Goal: Task Accomplishment & Management: Manage account settings

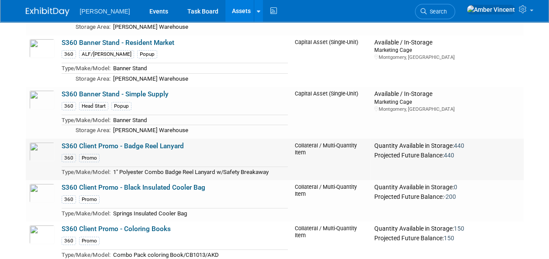
scroll to position [3233, 0]
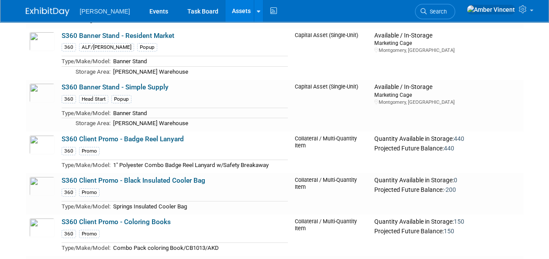
click at [225, 10] on link "Assets" at bounding box center [241, 11] width 32 height 22
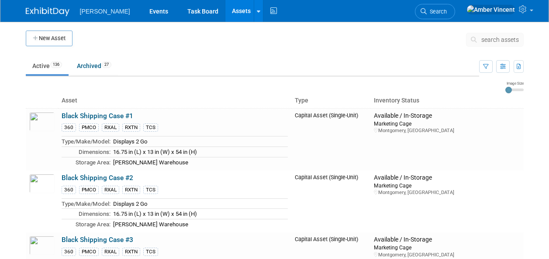
click at [491, 40] on span "search assets" at bounding box center [500, 39] width 38 height 7
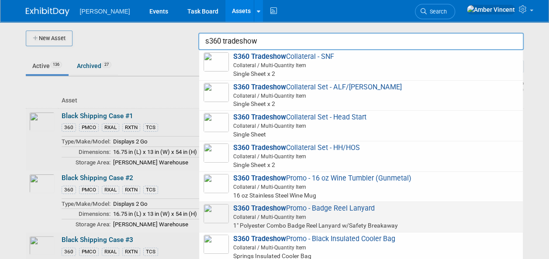
click at [354, 216] on span "Collateral / Multi-Quantity Item" at bounding box center [362, 218] width 312 height 8
type input "S360 Tradeshow Promo - Badge Reel Lanyard"
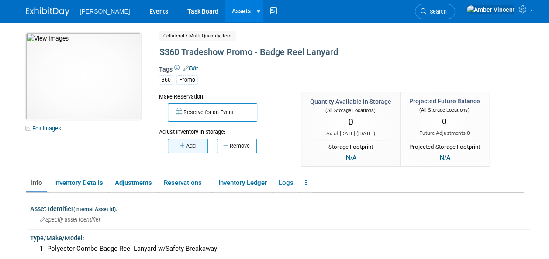
click at [192, 149] on button "Add" at bounding box center [188, 146] width 40 height 15
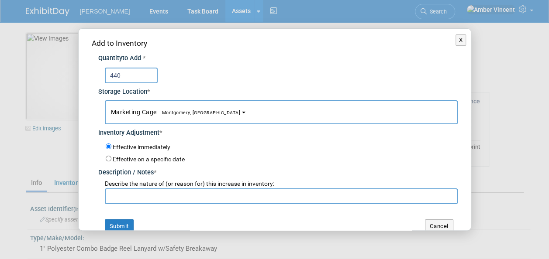
type input "440"
click at [144, 201] on input "text" at bounding box center [281, 197] width 353 height 16
type input "p"
type input "promo inventory transfer"
click at [127, 223] on button "Submit" at bounding box center [119, 227] width 29 height 14
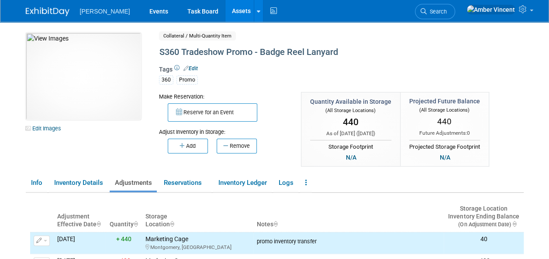
click at [225, 11] on link "Assets" at bounding box center [241, 11] width 32 height 22
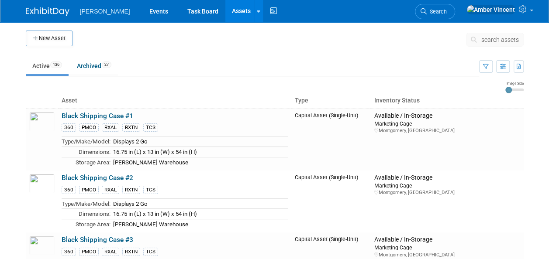
click at [492, 38] on span "search assets" at bounding box center [500, 39] width 38 height 7
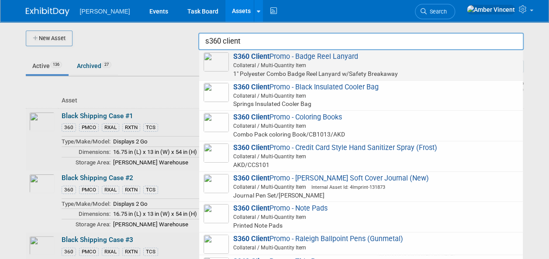
click at [428, 66] on span "Collateral / Multi-Quantity Item" at bounding box center [362, 66] width 312 height 8
type input "S360 Client Promo - Badge Reel Lanyard"
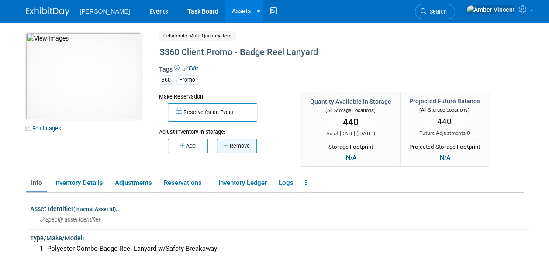
click at [230, 145] on button "Remove" at bounding box center [237, 146] width 40 height 15
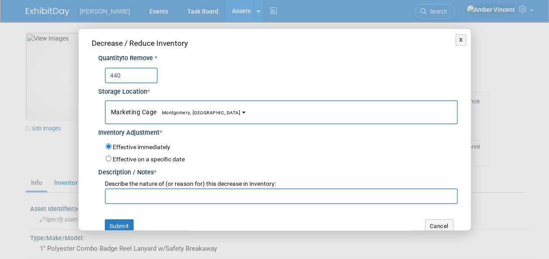
type input "440"
click at [126, 191] on input "text" at bounding box center [281, 197] width 353 height 16
type input "promo inventory transfer and archive"
click at [112, 220] on button "Submit" at bounding box center [119, 227] width 29 height 14
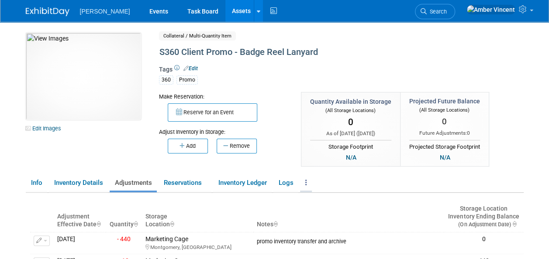
click at [307, 183] on icon at bounding box center [306, 183] width 2 height 7
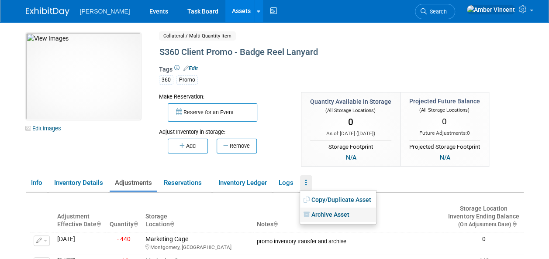
click at [330, 219] on link "Archive Asset" at bounding box center [338, 215] width 76 height 15
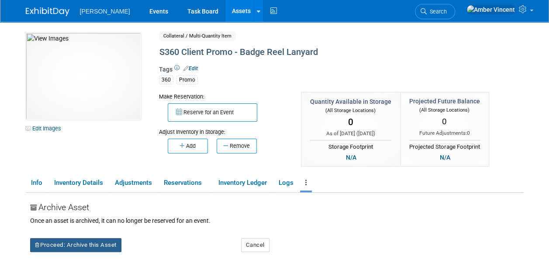
click at [101, 242] on button "Proceed: Archive this Asset" at bounding box center [75, 246] width 91 height 14
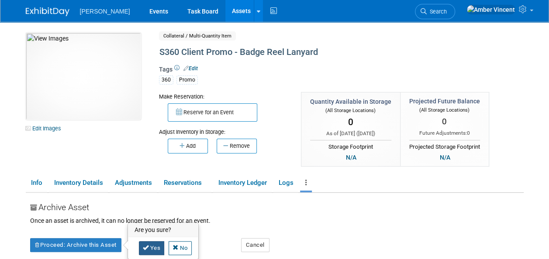
click at [157, 251] on link "Yes" at bounding box center [152, 249] width 26 height 14
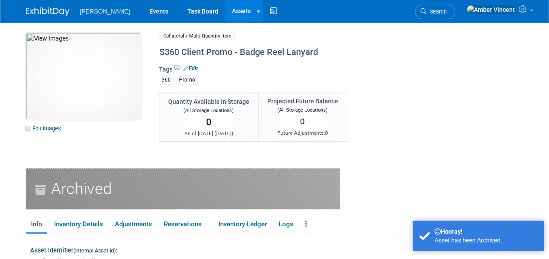
click at [225, 15] on link "Assets" at bounding box center [241, 11] width 32 height 22
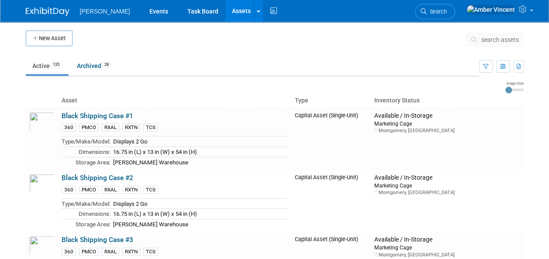
click at [490, 40] on span "search assets" at bounding box center [500, 39] width 38 height 7
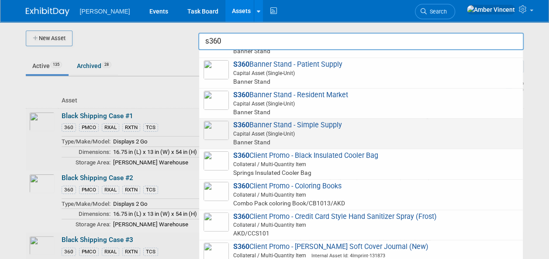
scroll to position [218, 0]
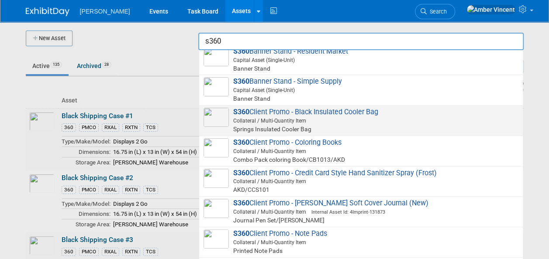
click at [315, 122] on span "Collateral / Multi-Quantity Item" at bounding box center [362, 121] width 312 height 8
type input "S360 Client Promo - Black Insulated Cooler Bag"
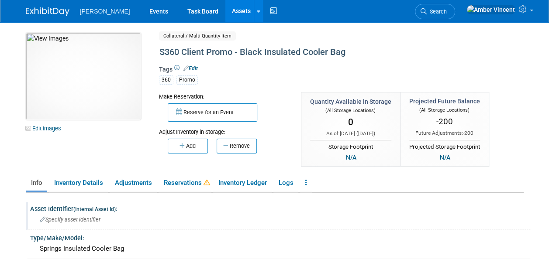
scroll to position [44, 0]
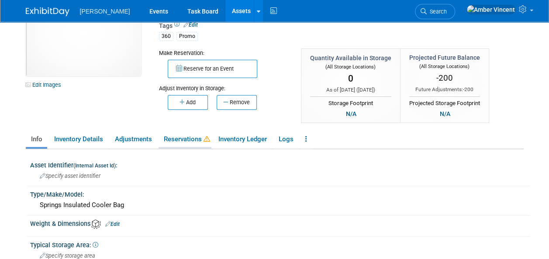
click at [191, 138] on link "Reservations" at bounding box center [185, 139] width 53 height 15
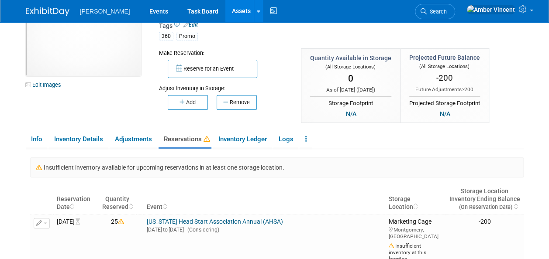
scroll to position [175, 0]
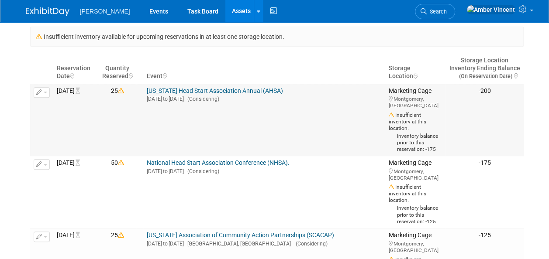
click at [42, 88] on button "button" at bounding box center [42, 92] width 16 height 10
click at [68, 114] on button "Cancel Reservation" at bounding box center [74, 120] width 73 height 12
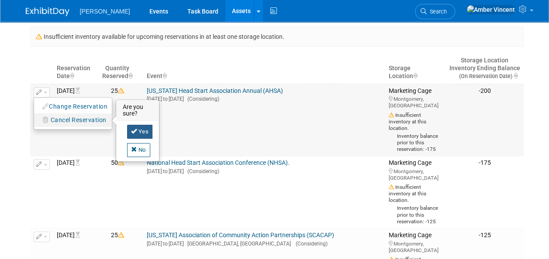
click at [131, 136] on link "Yes" at bounding box center [140, 132] width 26 height 14
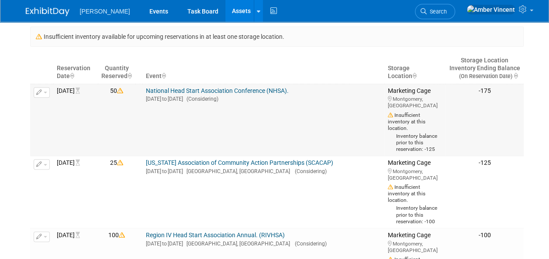
click at [46, 90] on button "button" at bounding box center [42, 92] width 16 height 10
click at [86, 118] on span "Cancel Reservation" at bounding box center [79, 120] width 56 height 7
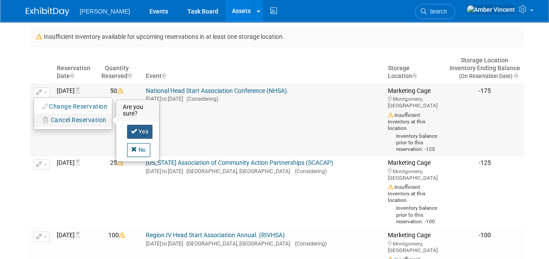
click at [135, 133] on link "Yes" at bounding box center [140, 132] width 26 height 14
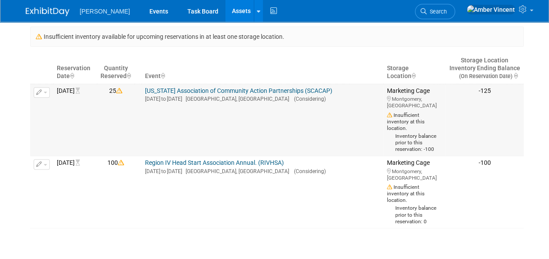
click at [47, 91] on button "button" at bounding box center [42, 92] width 16 height 10
click at [71, 119] on span "Cancel Reservation" at bounding box center [79, 120] width 56 height 7
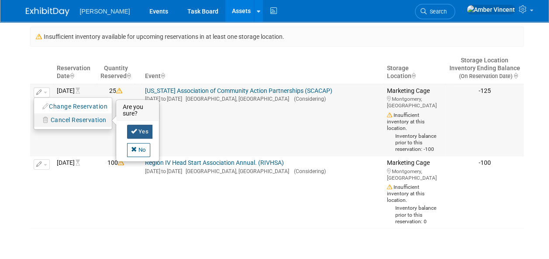
click at [138, 134] on link "Yes" at bounding box center [140, 132] width 26 height 14
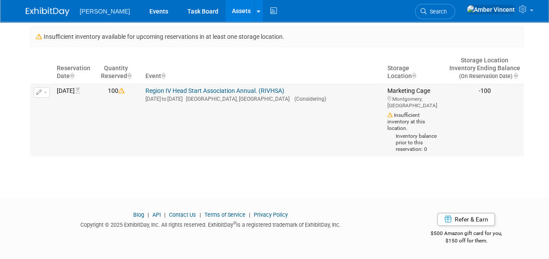
click at [49, 95] on td "Change Reservation Cancel Reservation" at bounding box center [41, 120] width 23 height 73
click at [48, 93] on button "button" at bounding box center [42, 92] width 16 height 10
click at [69, 121] on span "Cancel Reservation" at bounding box center [79, 120] width 56 height 7
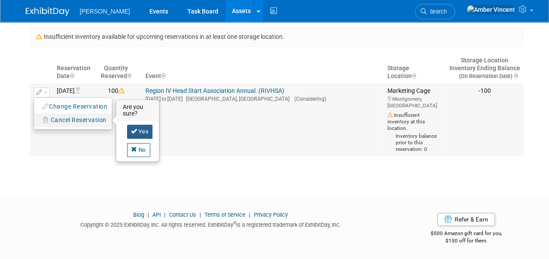
click at [142, 134] on link "Yes" at bounding box center [140, 132] width 26 height 14
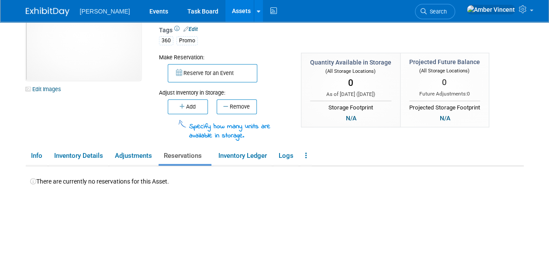
scroll to position [37, 0]
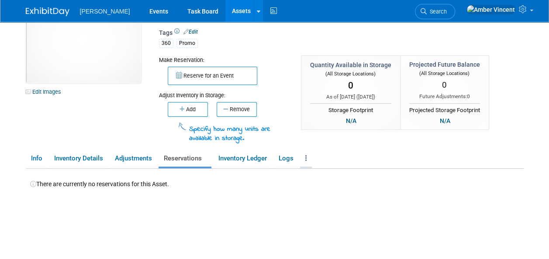
click at [307, 157] on icon at bounding box center [306, 158] width 2 height 7
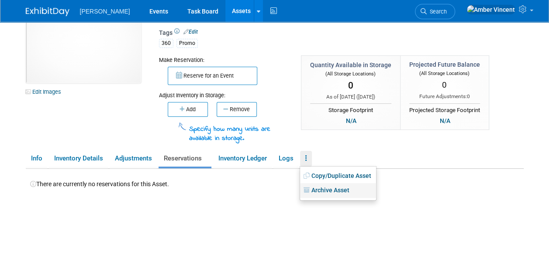
click at [321, 190] on link "Archive Asset" at bounding box center [338, 190] width 76 height 15
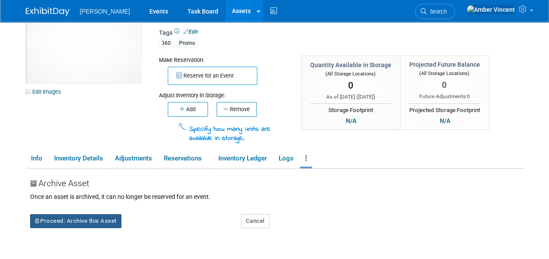
click at [104, 219] on button "Proceed: Archive this Asset" at bounding box center [75, 221] width 91 height 14
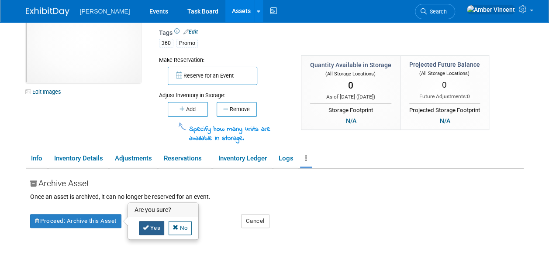
click at [160, 226] on link "Yes" at bounding box center [152, 228] width 26 height 14
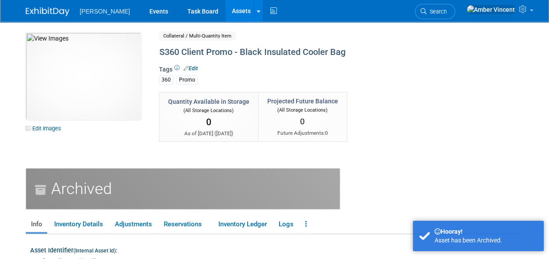
click at [225, 13] on link "Assets" at bounding box center [241, 11] width 32 height 22
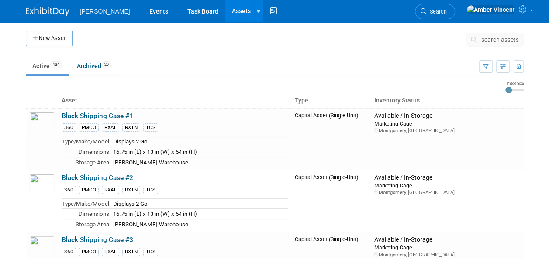
click at [485, 37] on span "search assets" at bounding box center [500, 39] width 38 height 7
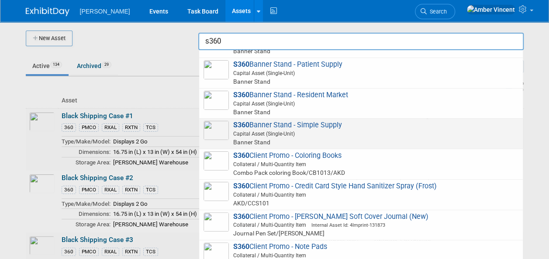
scroll to position [218, 0]
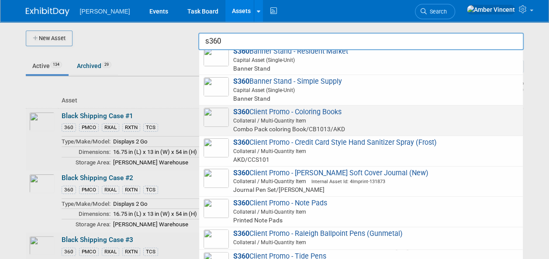
click at [294, 122] on span "Collateral / Multi-Quantity Item" at bounding box center [362, 121] width 312 height 8
type input "S360 Client Promo - Coloring Books"
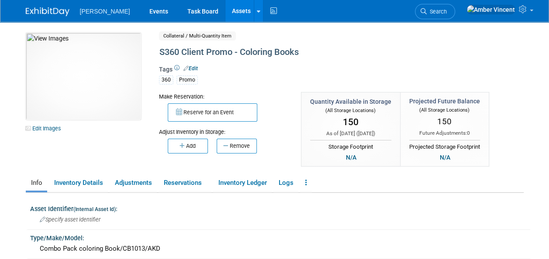
click at [225, 11] on link "Assets" at bounding box center [241, 11] width 32 height 22
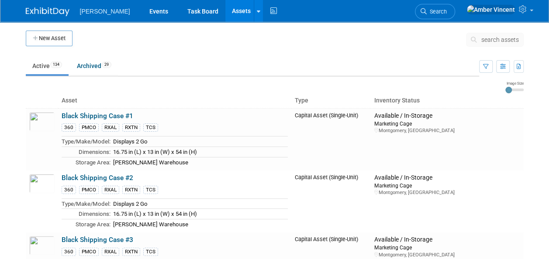
click at [487, 42] on span "search assets" at bounding box center [500, 39] width 38 height 7
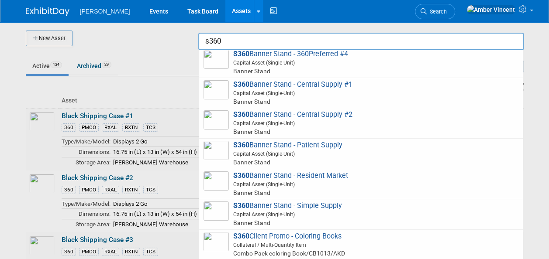
scroll to position [131, 0]
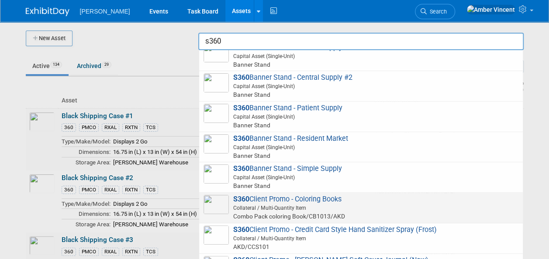
click at [271, 207] on span "Collateral / Multi-Quantity Item" at bounding box center [362, 208] width 312 height 8
type input "S360 Client Promo - Coloring Books"
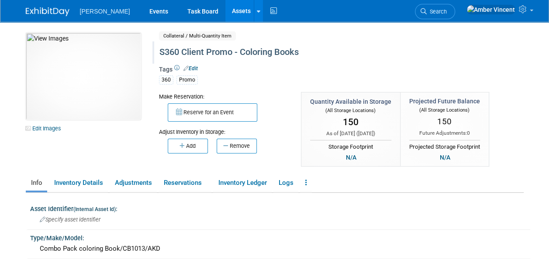
click at [216, 51] on div "S360 Client Promo - Coloring Books" at bounding box center [321, 53] width 330 height 16
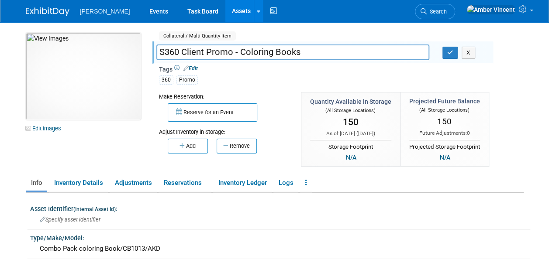
click at [193, 50] on input "S360 Client Promo - Coloring Books" at bounding box center [292, 52] width 273 height 15
click at [194, 50] on input "S360 Client Promo - Coloring Books" at bounding box center [292, 52] width 273 height 15
type input "S360 Promo - Coloring Books"
click at [448, 56] on button "button" at bounding box center [451, 53] width 16 height 12
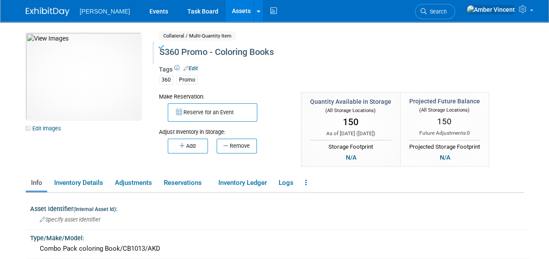
click at [225, 14] on link "Assets" at bounding box center [241, 11] width 32 height 22
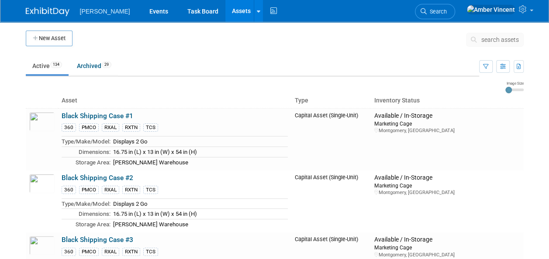
click at [495, 38] on span "search assets" at bounding box center [500, 39] width 38 height 7
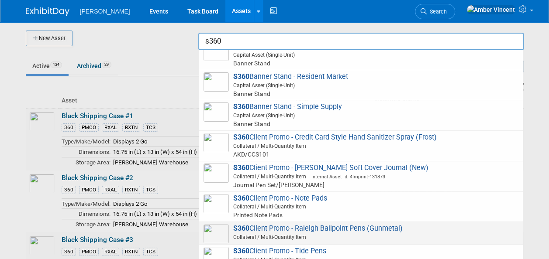
scroll to position [175, 0]
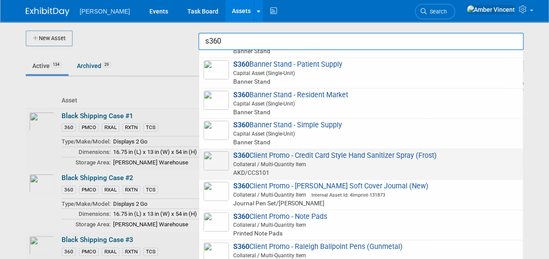
click at [280, 154] on span "S360 Client Promo - Credit Card Style Hand Sanitizer Spray (Frost) Collateral /…" at bounding box center [361, 165] width 315 height 26
type input "S360 Client Promo - Credit Card Style Hand Sanitizer Spray (Frost)"
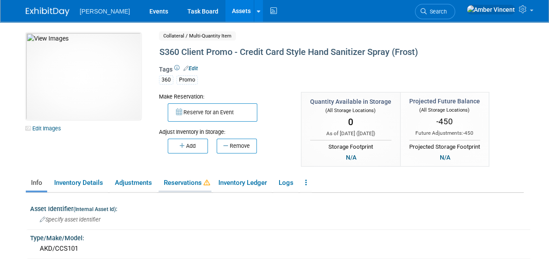
click at [188, 178] on link "Reservations" at bounding box center [185, 183] width 53 height 15
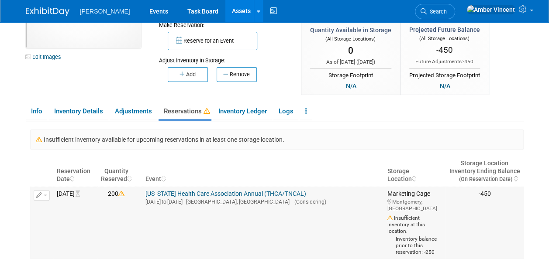
scroll to position [91, 0]
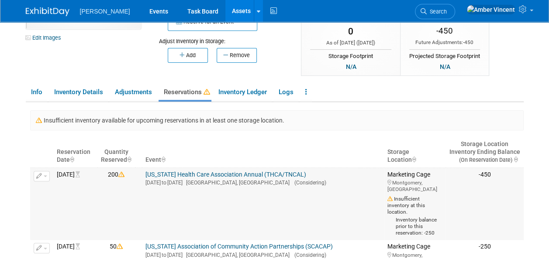
click at [45, 177] on button "button" at bounding box center [42, 176] width 16 height 10
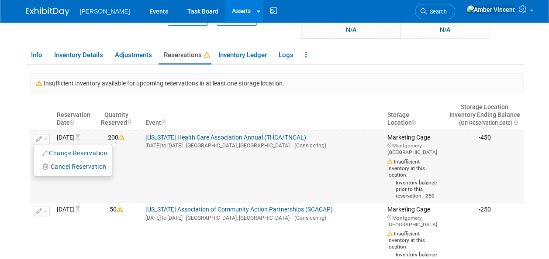
scroll to position [178, 0]
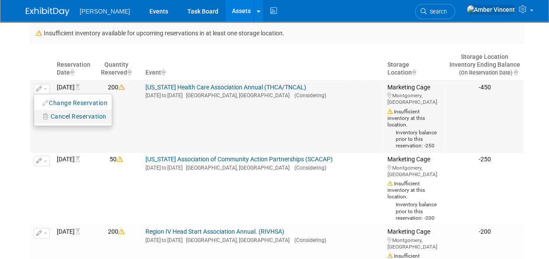
click at [92, 118] on span "Cancel Reservation" at bounding box center [79, 116] width 56 height 7
click at [141, 128] on link "Yes" at bounding box center [140, 128] width 26 height 14
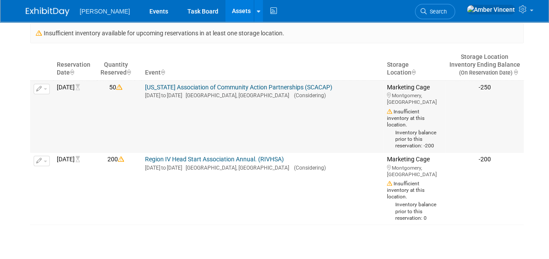
click at [197, 86] on link "[US_STATE] Association of Community Action Partnerships (SCACAP)" at bounding box center [238, 87] width 187 height 7
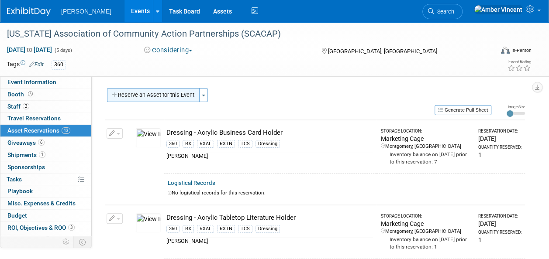
click at [173, 101] on button "Reserve an Asset for this Event" at bounding box center [153, 95] width 93 height 14
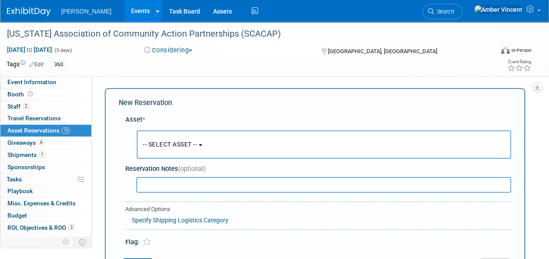
scroll to position [8, 0]
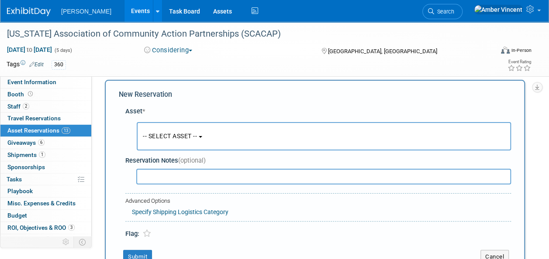
click at [188, 138] on span "-- SELECT ASSET --" at bounding box center [170, 136] width 54 height 7
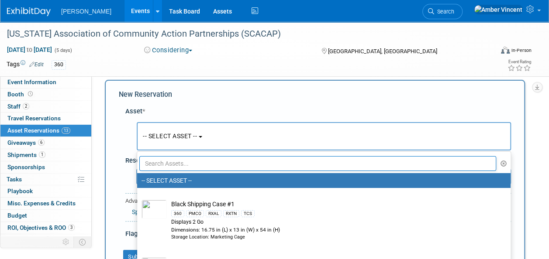
click at [183, 161] on input "text" at bounding box center [317, 163] width 357 height 15
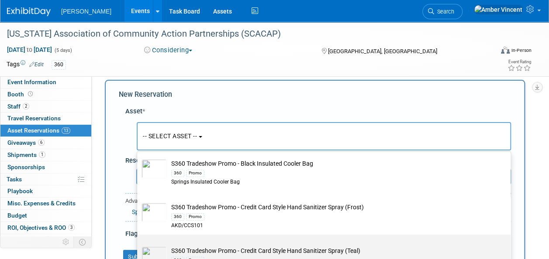
scroll to position [306, 0]
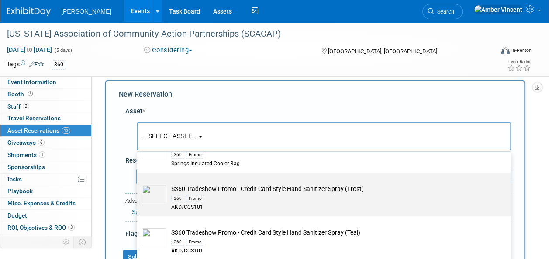
type input "s360 tradeshow"
click at [235, 194] on div "360 Promo" at bounding box center [332, 199] width 322 height 10
click at [138, 183] on input "S360 Tradeshow Promo - Credit Card Style Hand Sanitizer Spray (Frost) 360 Promo…" at bounding box center [136, 181] width 6 height 6
select select "10724004"
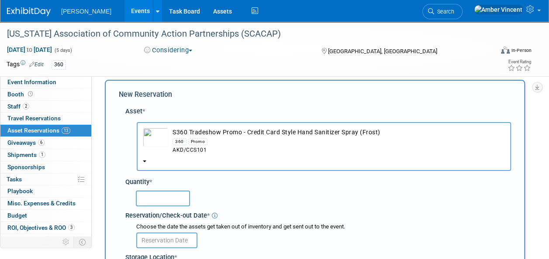
click at [170, 203] on input "text" at bounding box center [163, 199] width 54 height 16
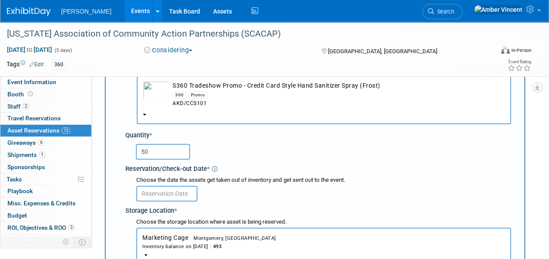
scroll to position [139, 0]
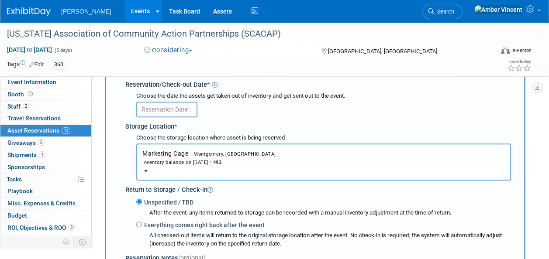
type input "50"
click at [162, 101] on div at bounding box center [323, 108] width 375 height 17
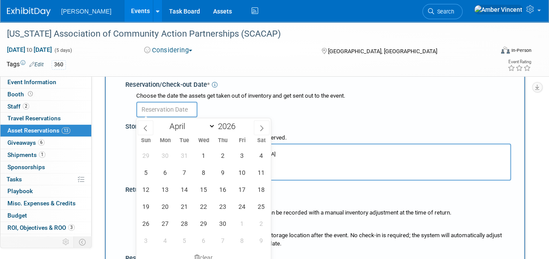
click at [163, 110] on input "text" at bounding box center [166, 110] width 61 height 16
click at [166, 171] on span "6" at bounding box center [164, 172] width 17 height 17
type input "Apr 6, 2026"
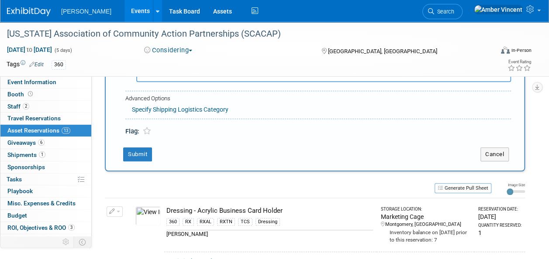
scroll to position [358, 0]
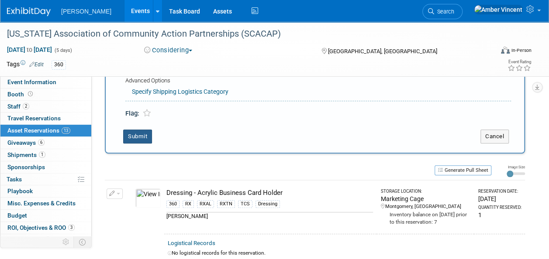
click at [146, 138] on button "Submit" at bounding box center [137, 137] width 29 height 14
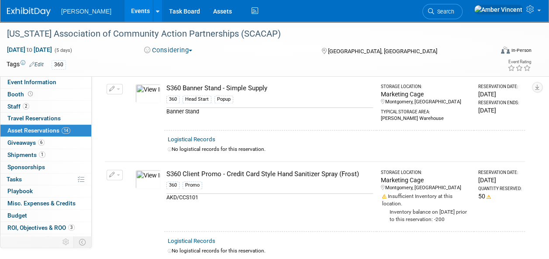
scroll to position [587, 0]
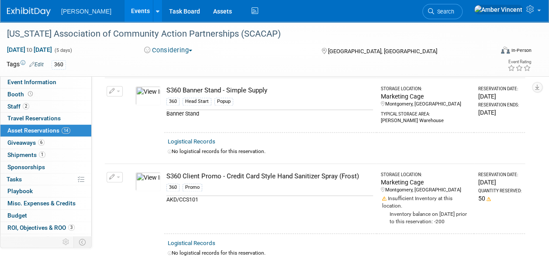
click at [121, 172] on button "button" at bounding box center [115, 177] width 16 height 10
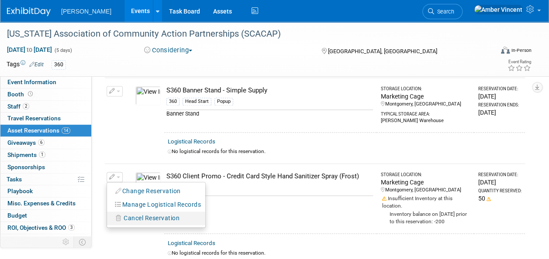
click at [128, 215] on span "Cancel Reservation" at bounding box center [152, 218] width 56 height 7
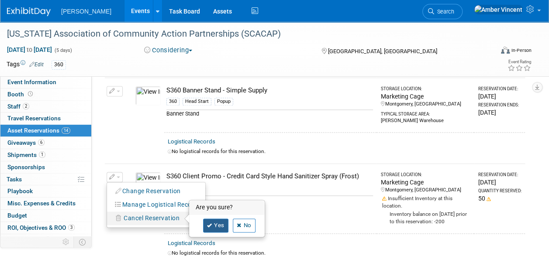
click at [213, 219] on link "Yes" at bounding box center [215, 226] width 25 height 14
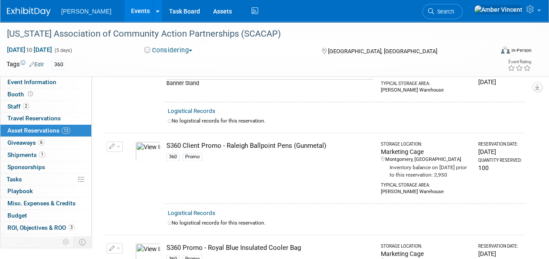
scroll to position [630, 0]
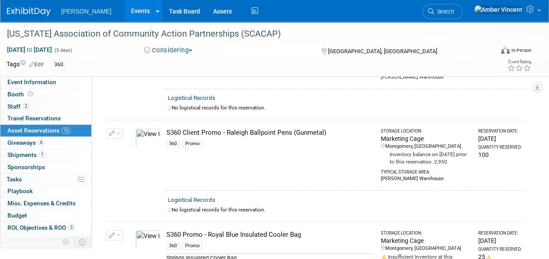
click at [118, 133] on span "button" at bounding box center [118, 134] width 3 height 2
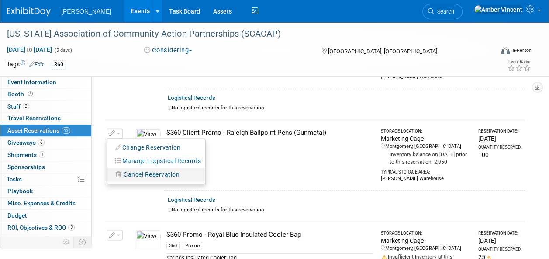
click at [131, 169] on button "Cancel Reservation" at bounding box center [147, 175] width 73 height 12
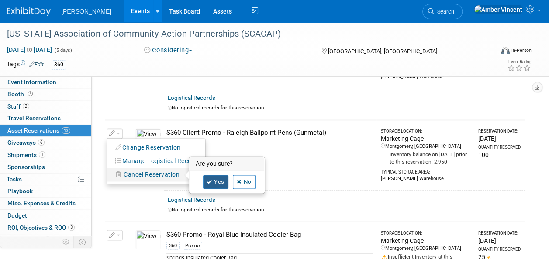
click at [211, 180] on icon at bounding box center [209, 182] width 5 height 5
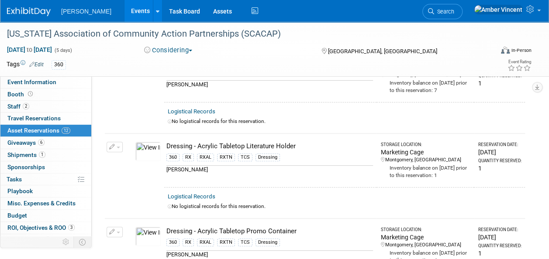
scroll to position [0, 0]
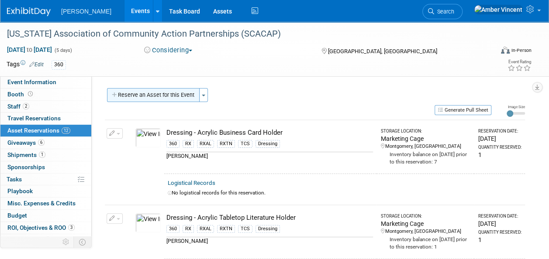
click at [181, 97] on button "Reserve an Asset for this Event" at bounding box center [153, 95] width 93 height 14
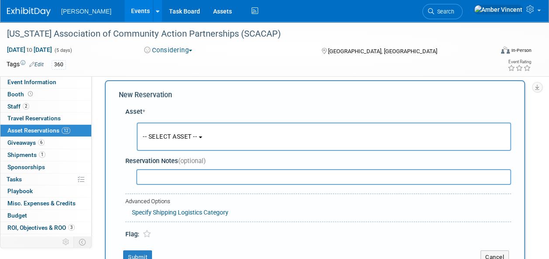
scroll to position [8, 0]
click at [176, 135] on span "-- SELECT ASSET --" at bounding box center [170, 136] width 54 height 7
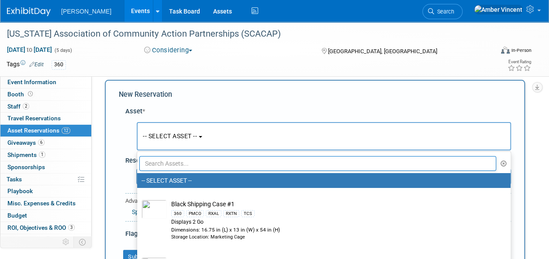
click at [185, 163] on input "text" at bounding box center [317, 163] width 357 height 15
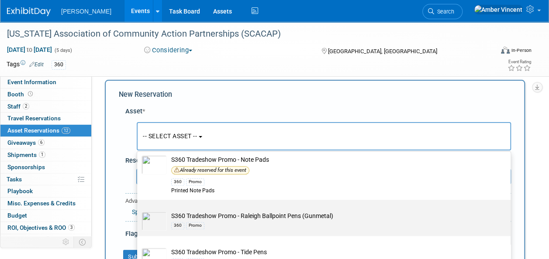
scroll to position [574, 0]
type input "s360 tradeshow"
click at [205, 214] on td "S360 Tradeshow Promo - Raleigh Ballpoint Pens (Gunmetal) 360 Promo" at bounding box center [330, 220] width 326 height 19
click at [138, 210] on input "S360 Tradeshow Promo - Raleigh Ballpoint Pens (Gunmetal) 360 Promo" at bounding box center [136, 207] width 6 height 6
select select "10722331"
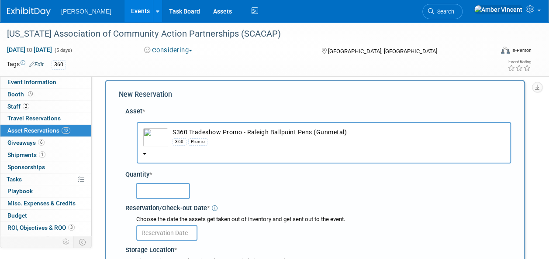
click at [167, 185] on input "text" at bounding box center [163, 191] width 54 height 16
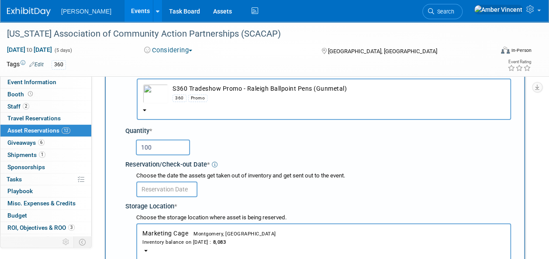
type input "100"
click at [166, 187] on input "text" at bounding box center [166, 190] width 61 height 16
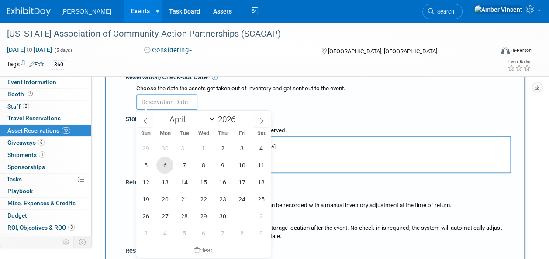
click at [165, 169] on span "6" at bounding box center [164, 165] width 17 height 17
type input "Apr 6, 2026"
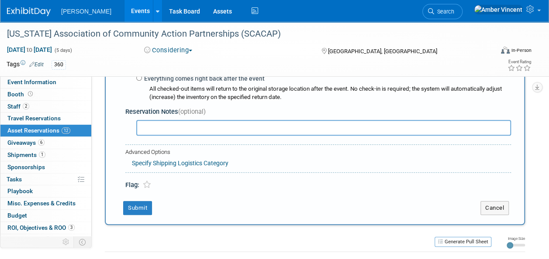
scroll to position [314, 0]
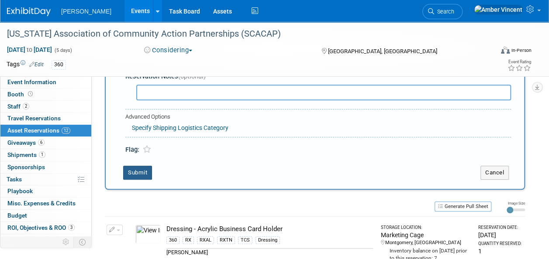
click at [148, 174] on button "Submit" at bounding box center [137, 173] width 29 height 14
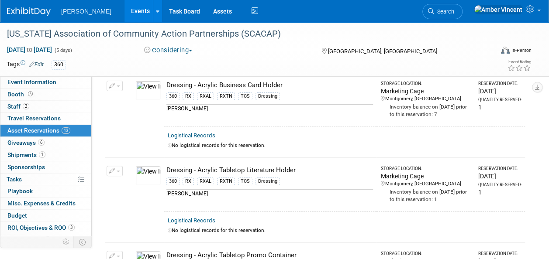
scroll to position [5, 0]
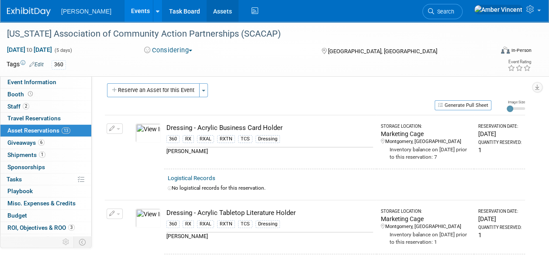
click at [207, 15] on link "Assets" at bounding box center [223, 11] width 32 height 22
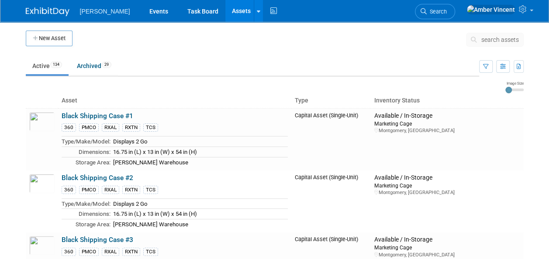
click at [485, 42] on span "search assets" at bounding box center [500, 39] width 38 height 7
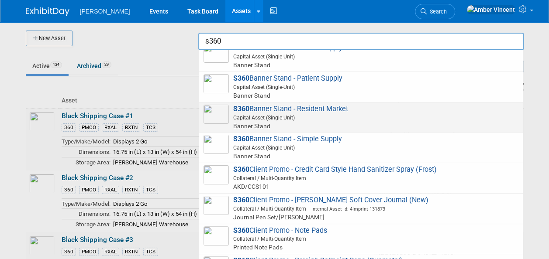
scroll to position [175, 0]
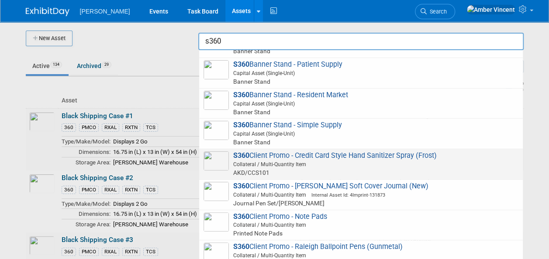
click at [322, 157] on span "S360 Client Promo - Credit Card Style Hand Sanitizer Spray (Frost) Collateral /…" at bounding box center [361, 165] width 315 height 26
type input "S360 Client Promo - Credit Card Style Hand Sanitizer Spray (Frost)"
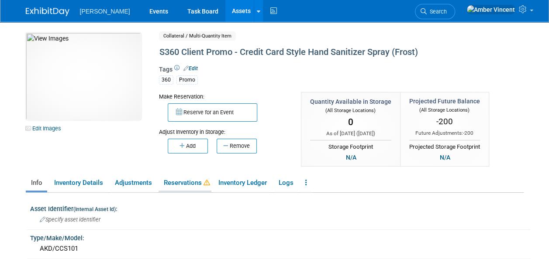
click at [183, 182] on link "Reservations" at bounding box center [185, 183] width 53 height 15
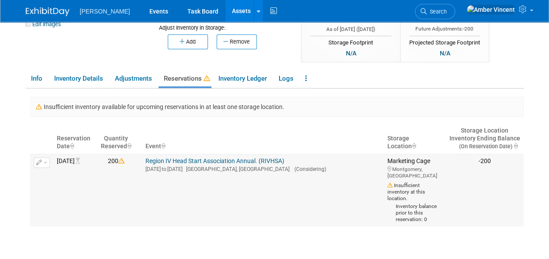
scroll to position [131, 0]
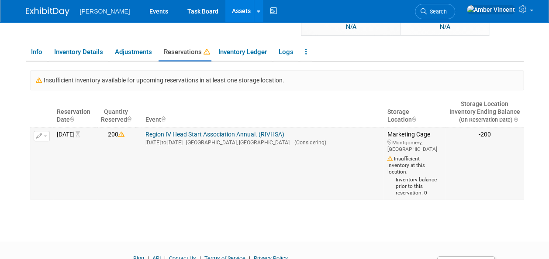
click at [41, 135] on icon "button" at bounding box center [39, 137] width 6 height 6
click at [65, 151] on button "Change Reservation" at bounding box center [75, 151] width 74 height 12
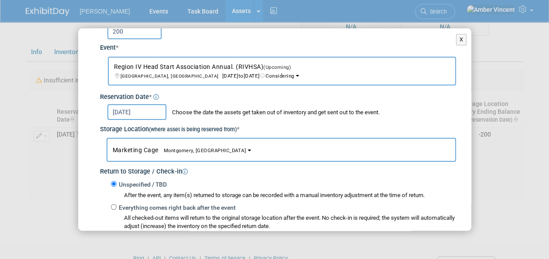
scroll to position [87, 0]
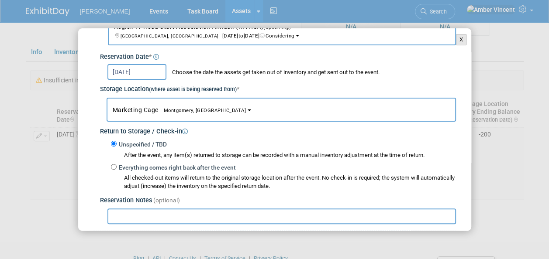
click at [456, 43] on button "X" at bounding box center [461, 39] width 11 height 11
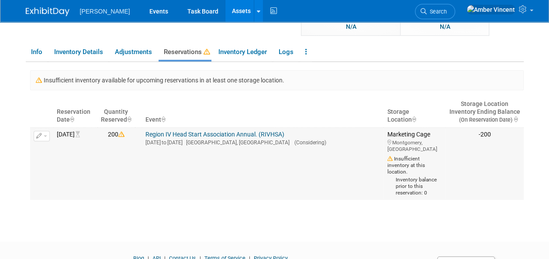
click at [201, 137] on link "Region IV Head Start Association Annual. (RIVHSA)" at bounding box center [214, 134] width 139 height 7
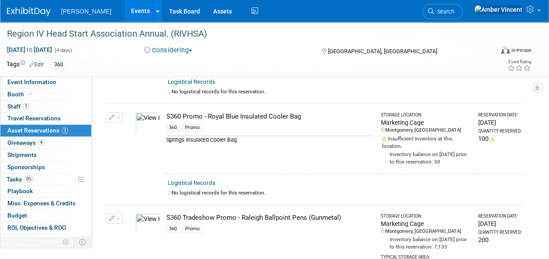
scroll to position [131, 0]
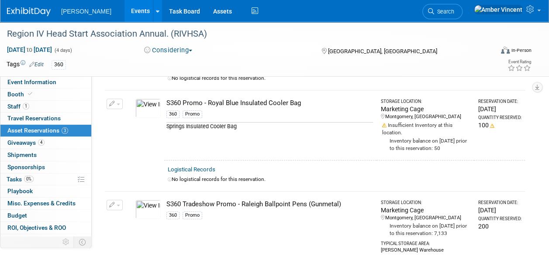
click at [52, 130] on span "Asset Reservations 3" at bounding box center [37, 130] width 61 height 7
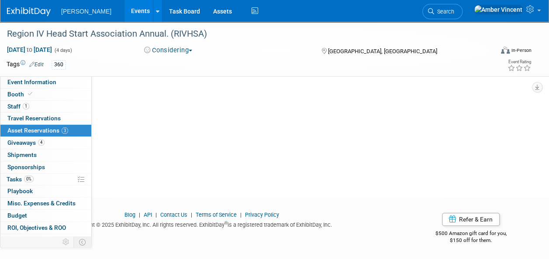
scroll to position [0, 0]
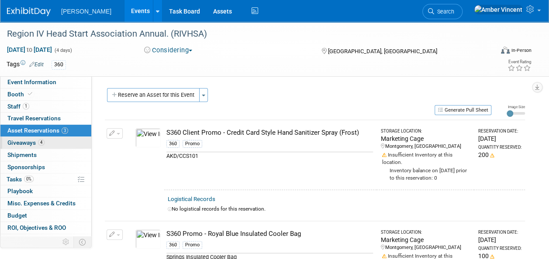
click at [29, 139] on span "Giveaways 4" at bounding box center [25, 142] width 37 height 7
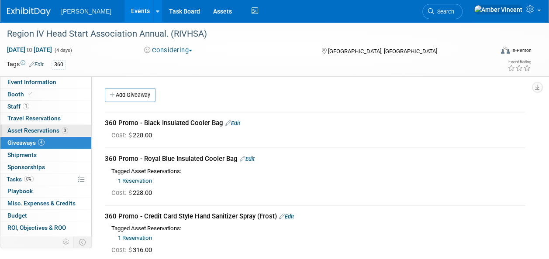
click at [32, 126] on link "3 Asset Reservations 3" at bounding box center [45, 131] width 91 height 12
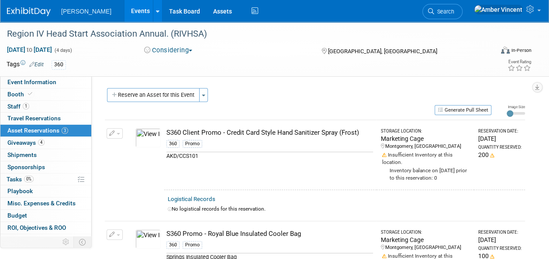
click at [120, 132] on button "button" at bounding box center [115, 133] width 16 height 10
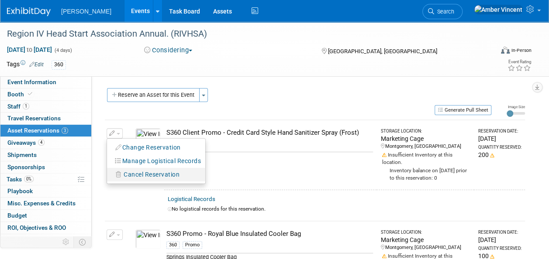
click at [129, 171] on span "Cancel Reservation" at bounding box center [152, 174] width 56 height 7
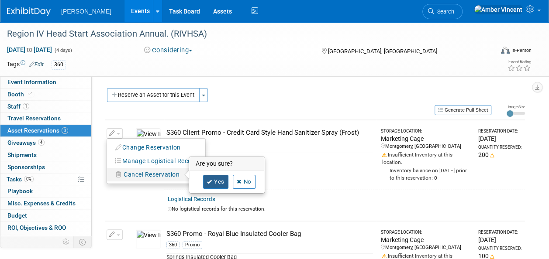
click at [218, 180] on link "Yes" at bounding box center [215, 182] width 25 height 14
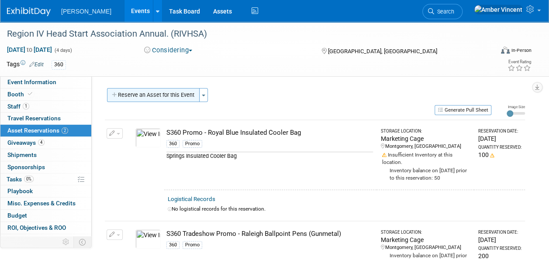
click at [173, 92] on button "Reserve an Asset for this Event" at bounding box center [153, 95] width 93 height 14
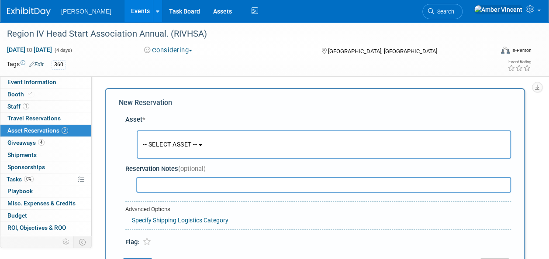
scroll to position [8, 0]
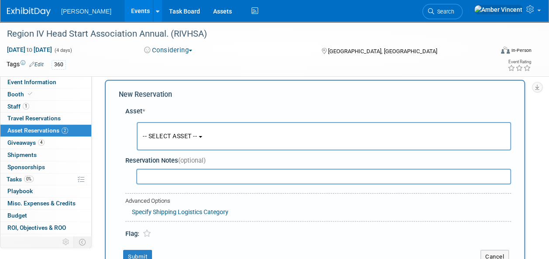
drag, startPoint x: 218, startPoint y: 132, endPoint x: 196, endPoint y: 146, distance: 26.7
click at [218, 132] on button "-- SELECT ASSET --" at bounding box center [324, 136] width 374 height 28
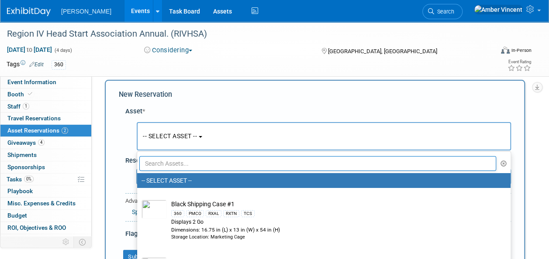
click at [171, 159] on input "text" at bounding box center [317, 163] width 357 height 15
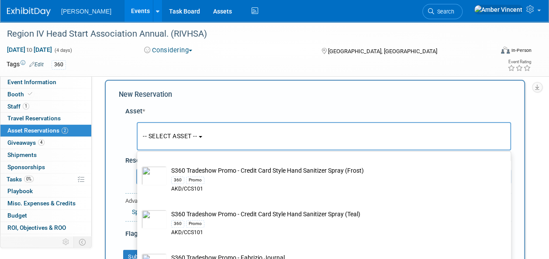
scroll to position [306, 0]
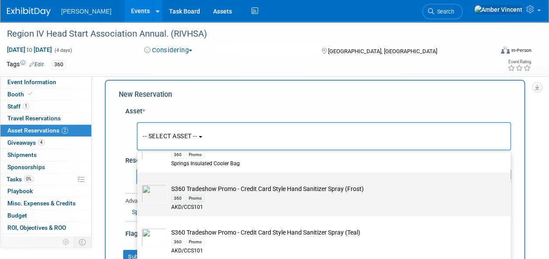
type input "s360 tradesh"
click at [198, 192] on td "S360 Tradeshow Promo - Credit Card Style Hand Sanitizer Spray (Frost) 360 Promo…" at bounding box center [330, 198] width 326 height 27
click at [138, 183] on input "S360 Tradeshow Promo - Credit Card Style Hand Sanitizer Spray (Frost) 360 Promo…" at bounding box center [136, 181] width 6 height 6
type input "2026"
select select "10724004"
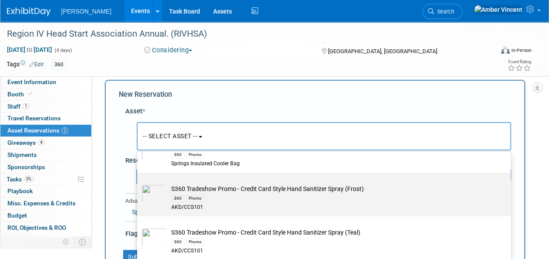
select select "1"
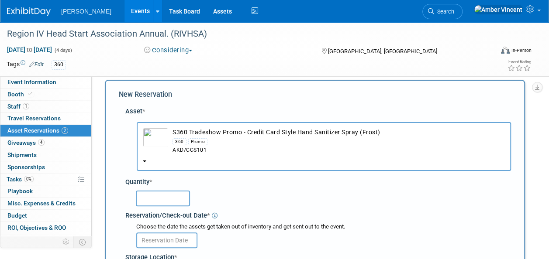
click at [162, 198] on input "text" at bounding box center [163, 199] width 54 height 16
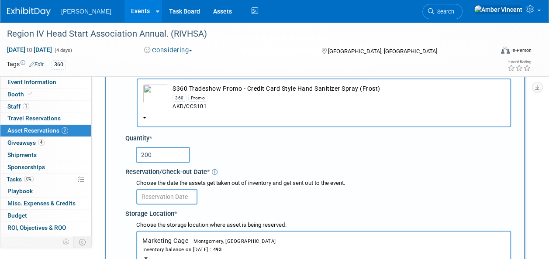
type input "200"
click at [162, 198] on input "text" at bounding box center [166, 197] width 61 height 16
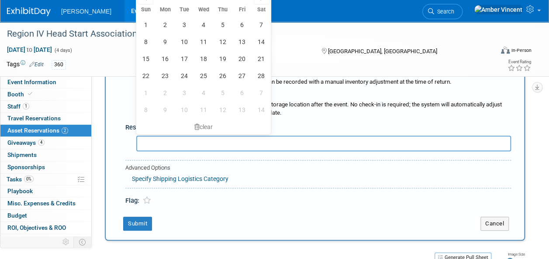
scroll to position [139, 0]
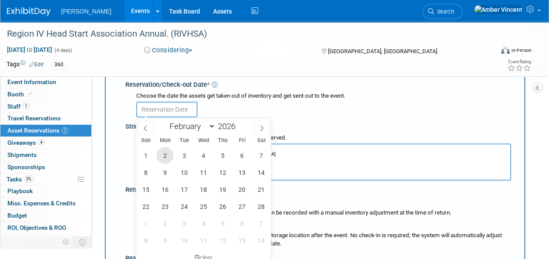
click at [166, 150] on span "2" at bounding box center [164, 155] width 17 height 17
type input "Feb 2, 2026"
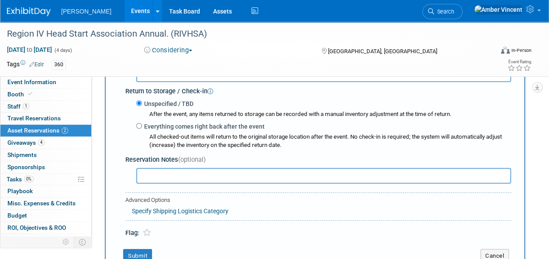
scroll to position [270, 0]
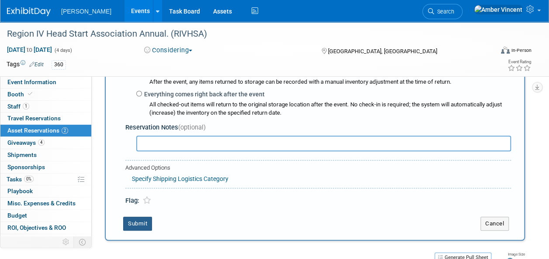
click at [136, 223] on button "Submit" at bounding box center [137, 224] width 29 height 14
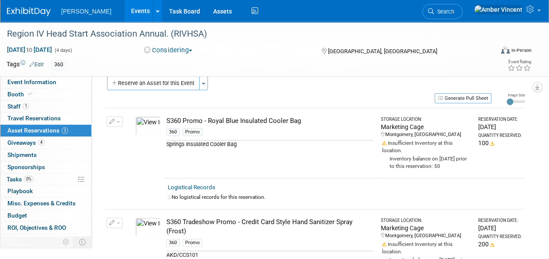
scroll to position [0, 0]
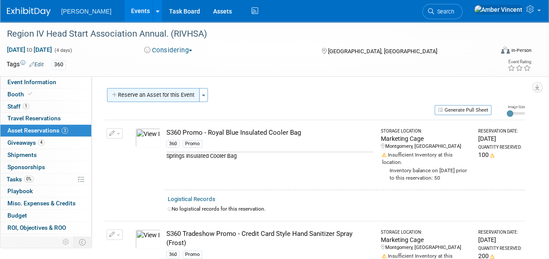
click at [145, 95] on button "Reserve an Asset for this Event" at bounding box center [153, 95] width 93 height 14
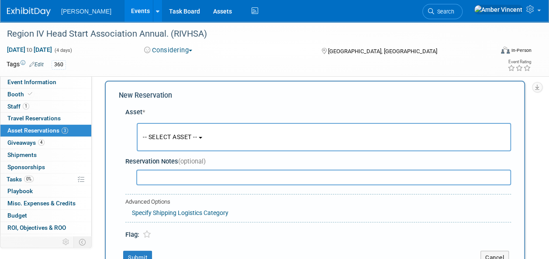
scroll to position [8, 0]
click at [182, 131] on button "-- SELECT ASSET --" at bounding box center [324, 136] width 374 height 28
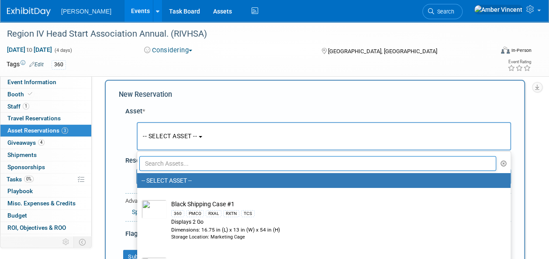
click at [182, 166] on input "text" at bounding box center [317, 163] width 357 height 15
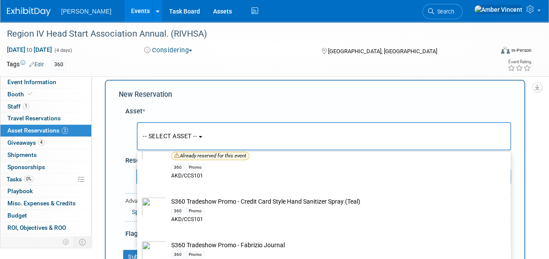
scroll to position [262, 0]
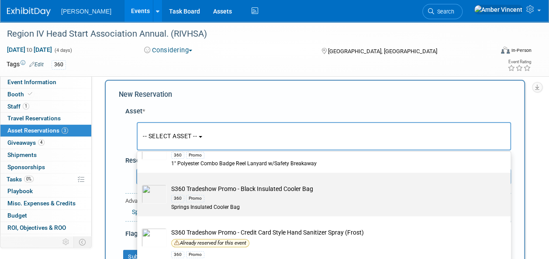
type input "s360 tradeshow"
click at [182, 196] on div "360" at bounding box center [177, 198] width 13 height 7
click at [138, 183] on input "S360 Tradeshow Promo - Black Insulated Cooler Bag 360 Promo Springs Insulated C…" at bounding box center [136, 181] width 6 height 6
select select "10723942"
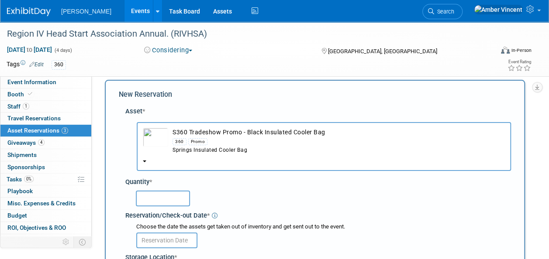
click at [163, 202] on input "text" at bounding box center [163, 199] width 54 height 16
type input "100"
click at [165, 234] on input "text" at bounding box center [166, 241] width 61 height 16
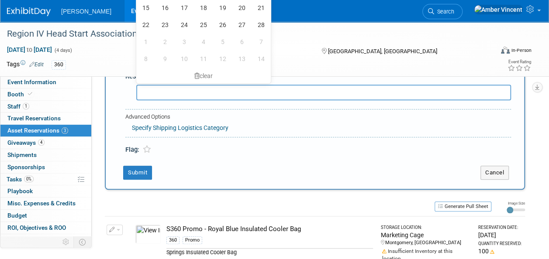
scroll to position [227, 0]
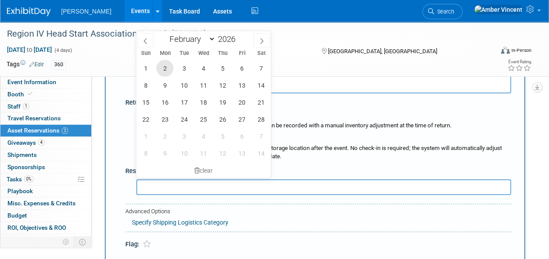
click at [168, 65] on span "2" at bounding box center [164, 68] width 17 height 17
type input "Feb 2, 2026"
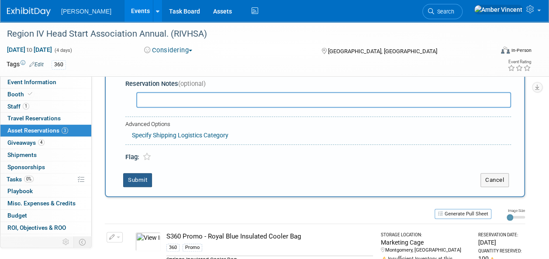
click at [138, 174] on button "Submit" at bounding box center [137, 180] width 29 height 14
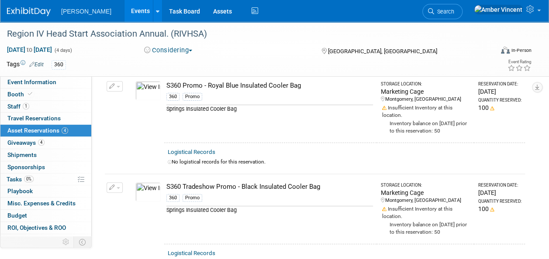
scroll to position [7, 0]
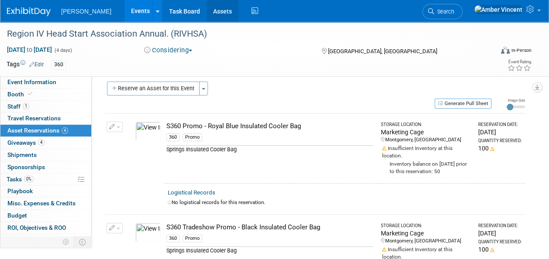
click at [207, 15] on link "Assets" at bounding box center [223, 11] width 32 height 22
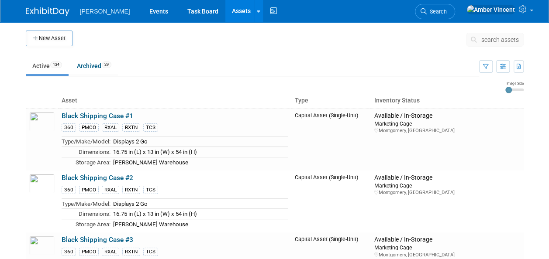
click at [505, 40] on span "search assets" at bounding box center [500, 39] width 38 height 7
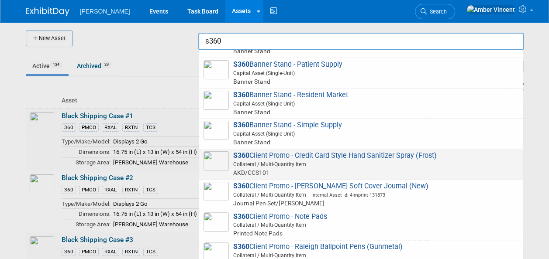
scroll to position [218, 0]
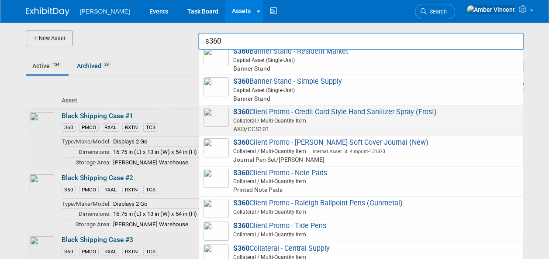
click at [304, 125] on span "AKD/CCS101" at bounding box center [362, 129] width 312 height 9
type input "S360 Client Promo - Credit Card Style Hand Sanitizer Spray (Frost)"
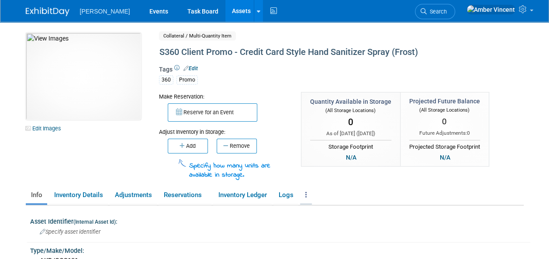
click at [306, 196] on link at bounding box center [306, 195] width 12 height 15
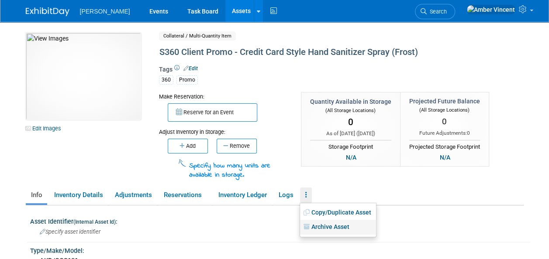
click at [325, 223] on link "Archive Asset" at bounding box center [338, 227] width 76 height 15
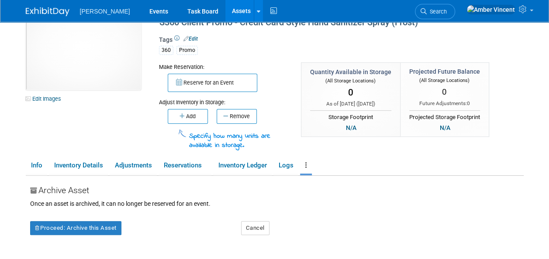
scroll to position [44, 0]
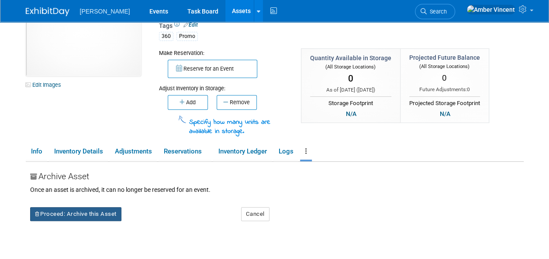
click at [93, 213] on button "Proceed: Archive this Asset" at bounding box center [75, 215] width 91 height 14
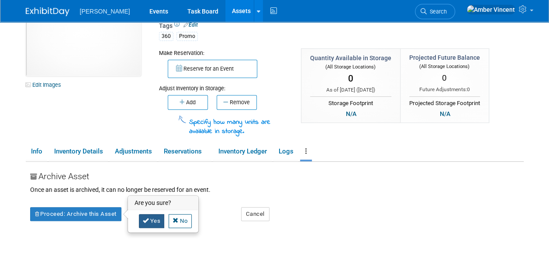
click at [143, 221] on icon at bounding box center [146, 221] width 6 height 6
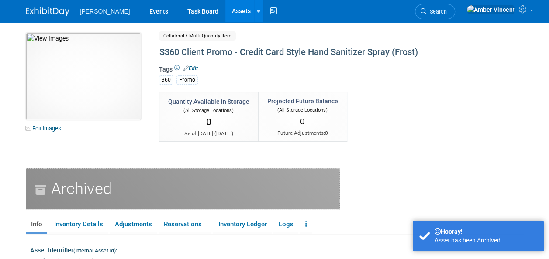
click at [225, 13] on link "Assets" at bounding box center [241, 11] width 32 height 22
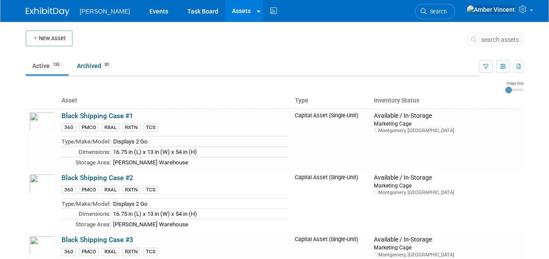
click at [505, 39] on span "search assets" at bounding box center [500, 39] width 38 height 7
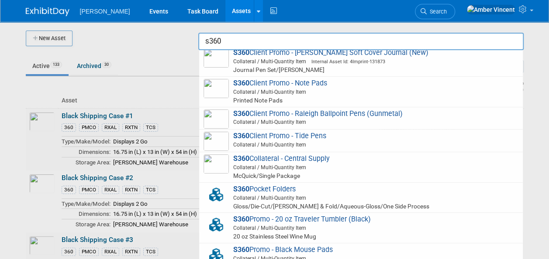
scroll to position [262, 0]
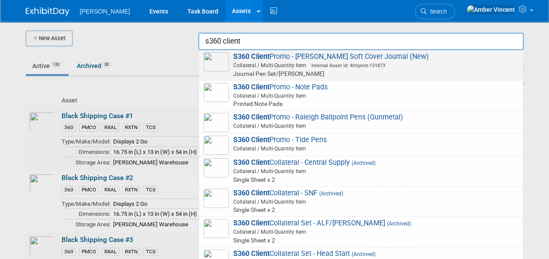
click at [363, 65] on span "Internal Asset Id: 4Imprint-131873" at bounding box center [345, 66] width 79 height 6
type input "S360 Client Promo - Fabrizio Soft Cover Journal (New)"
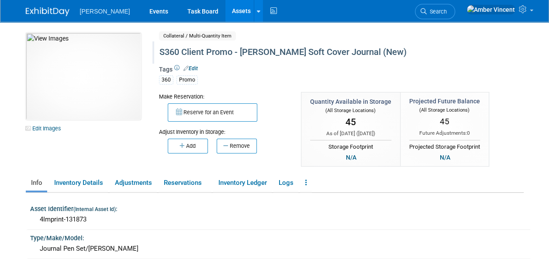
click at [223, 51] on div "S360 Client Promo - Fabrizio Soft Cover Journal (New)" at bounding box center [321, 53] width 330 height 16
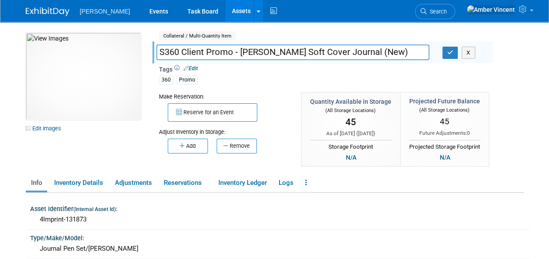
click at [205, 52] on input "S360 Client Promo - Fabrizio Soft Cover Journal (New)" at bounding box center [292, 52] width 273 height 15
type input "S360 Promo - [PERSON_NAME] Soft Cover Journal (New)"
click at [448, 56] on button "button" at bounding box center [451, 53] width 16 height 12
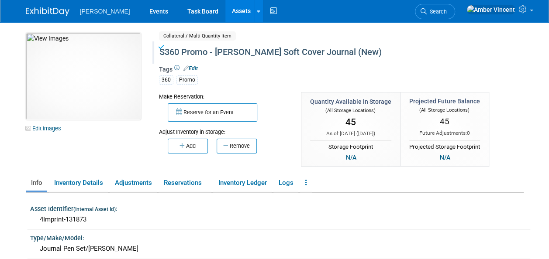
click at [225, 12] on link "Assets" at bounding box center [241, 11] width 32 height 22
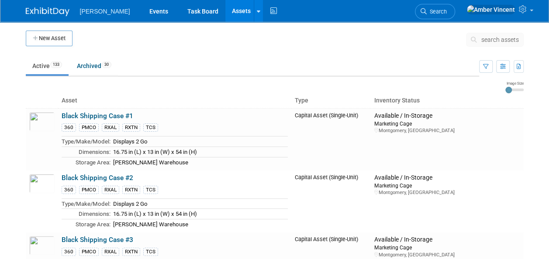
click at [488, 36] on span "search assets" at bounding box center [500, 39] width 38 height 7
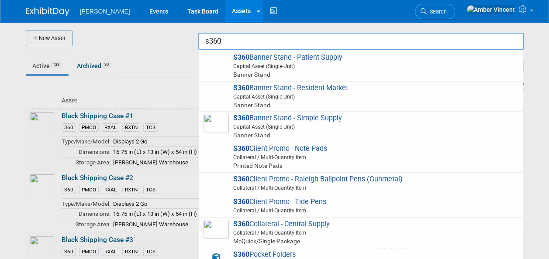
scroll to position [175, 0]
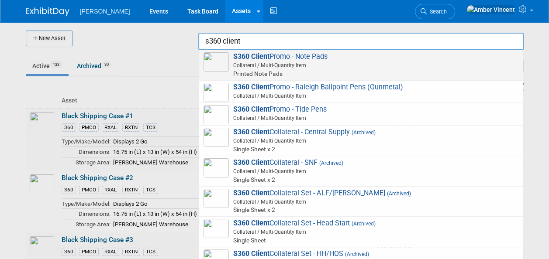
click at [280, 67] on span "Collateral / Multi-Quantity Item" at bounding box center [362, 66] width 312 height 8
type input "S360 Client Promo - Note Pads"
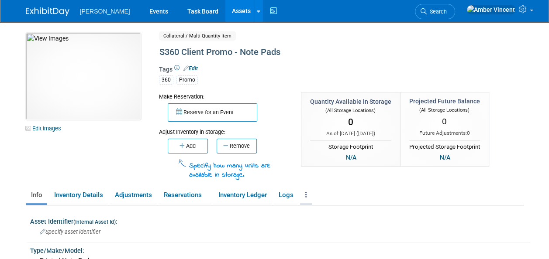
click at [307, 193] on icon at bounding box center [306, 195] width 2 height 7
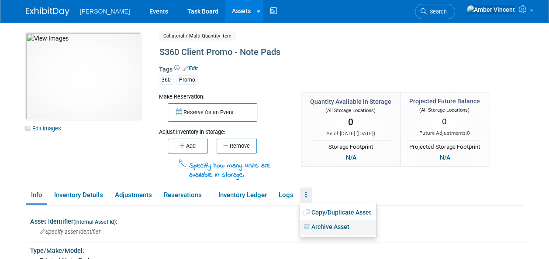
click at [330, 225] on link "Archive Asset" at bounding box center [338, 227] width 76 height 15
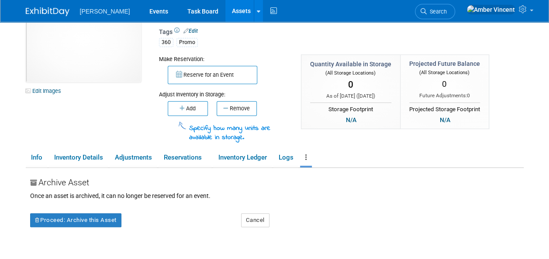
scroll to position [87, 0]
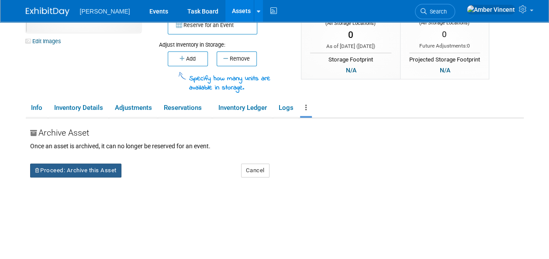
click at [93, 166] on button "Proceed: Archive this Asset" at bounding box center [75, 171] width 91 height 14
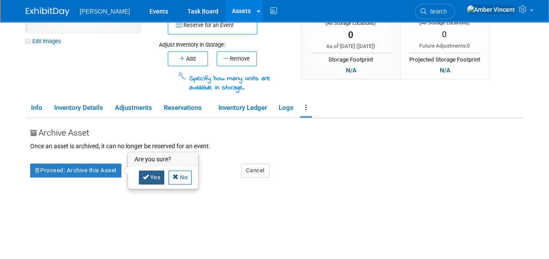
click at [149, 173] on link "Yes" at bounding box center [152, 178] width 26 height 14
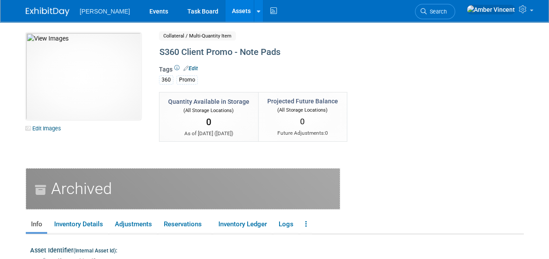
click at [225, 10] on link "Assets" at bounding box center [241, 11] width 32 height 22
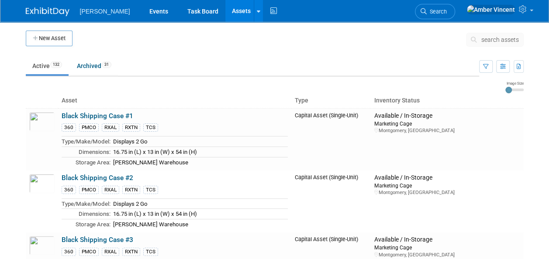
click at [512, 37] on span "search assets" at bounding box center [500, 39] width 38 height 7
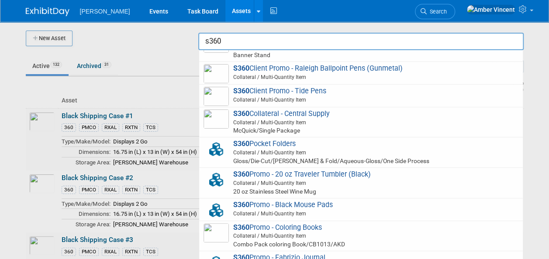
scroll to position [218, 0]
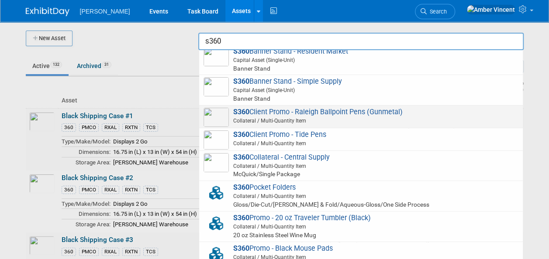
click at [380, 114] on span "S360 Client Promo - Raleigh Ballpoint Pens (Gunmetal) Collateral / Multi-Quanti…" at bounding box center [361, 117] width 315 height 18
type input "S360 Client Promo - Raleigh Ballpoint Pens (Gunmetal)"
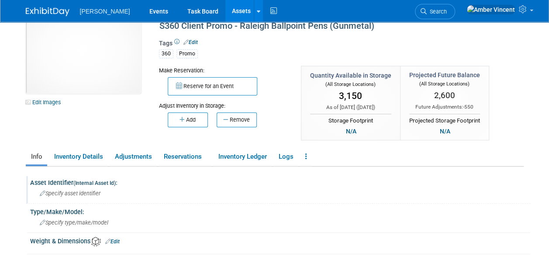
scroll to position [44, 0]
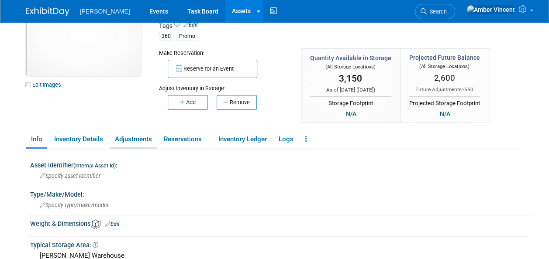
click at [142, 137] on link "Adjustments" at bounding box center [133, 139] width 47 height 15
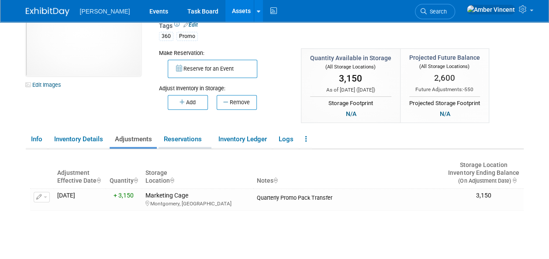
click at [183, 140] on link "Reservations" at bounding box center [185, 139] width 53 height 15
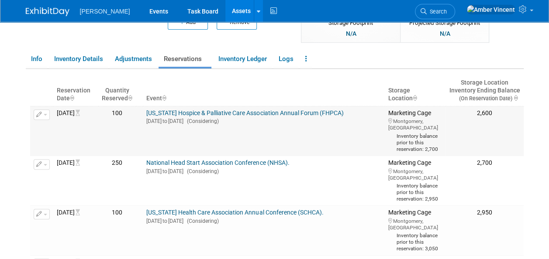
scroll to position [131, 0]
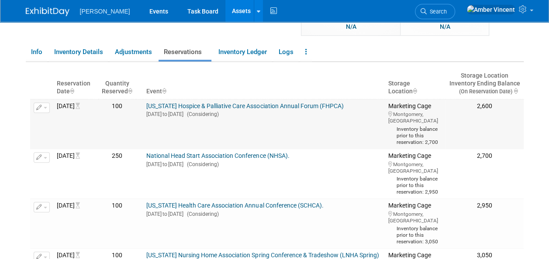
click at [45, 109] on button "button" at bounding box center [42, 108] width 16 height 10
click at [62, 135] on span "Cancel Reservation" at bounding box center [79, 135] width 56 height 7
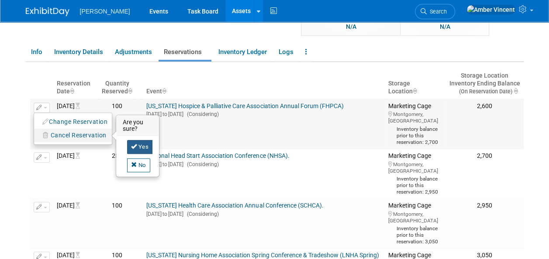
click at [129, 142] on link "Yes" at bounding box center [140, 147] width 26 height 14
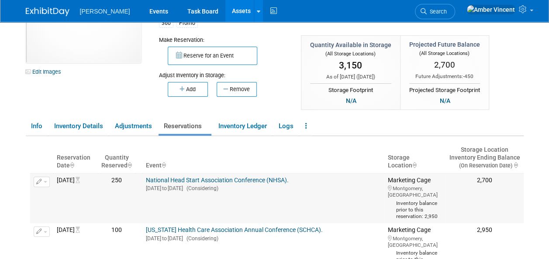
scroll to position [87, 0]
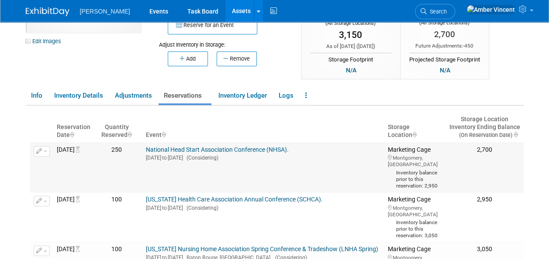
click at [200, 147] on link "National Head Start Association Conference (NHSA)." at bounding box center [217, 149] width 143 height 7
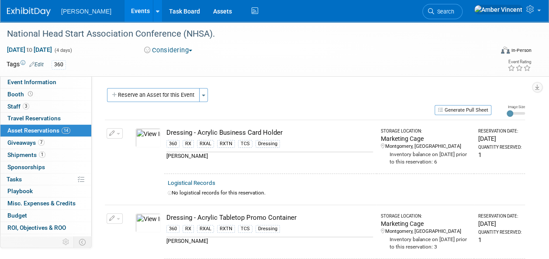
click at [163, 90] on button "Reserve an Asset for this Event" at bounding box center [153, 95] width 93 height 14
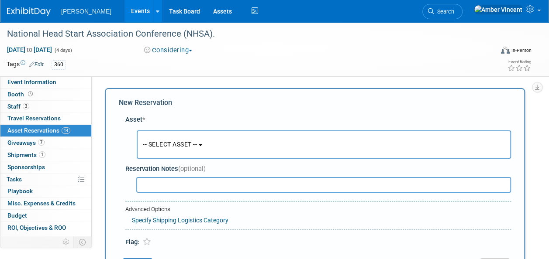
scroll to position [8, 0]
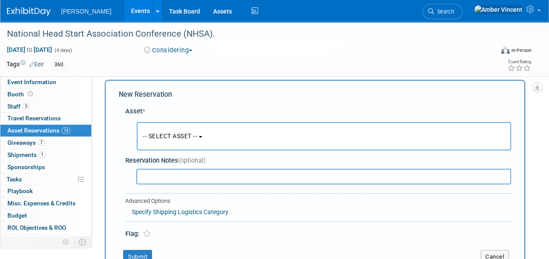
click at [200, 130] on button "-- SELECT ASSET --" at bounding box center [324, 136] width 374 height 28
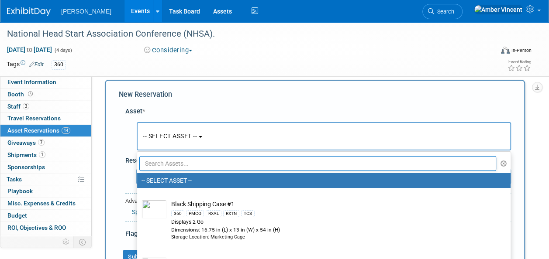
click at [181, 160] on input "text" at bounding box center [317, 163] width 357 height 15
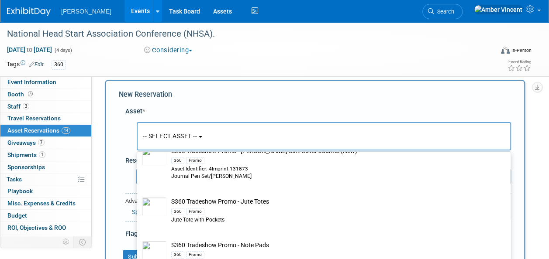
scroll to position [574, 0]
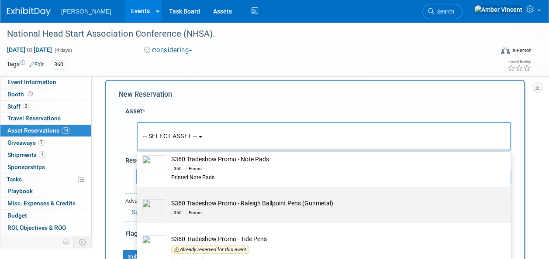
type input "s360 tradeshow"
click at [203, 201] on td "S360 Tradeshow Promo - Raleigh Ballpoint Pens (Gunmetal) 360 Promo" at bounding box center [330, 208] width 326 height 19
click at [138, 197] on input "S360 Tradeshow Promo - Raleigh Ballpoint Pens (Gunmetal) 360 Promo" at bounding box center [136, 195] width 6 height 6
type input "2026"
select select "10722331"
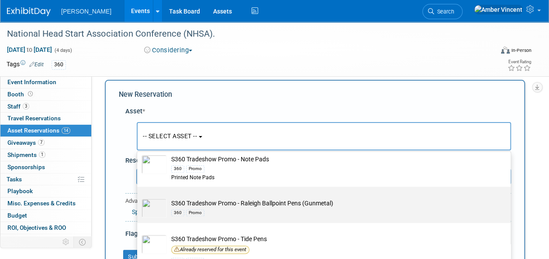
select select "4"
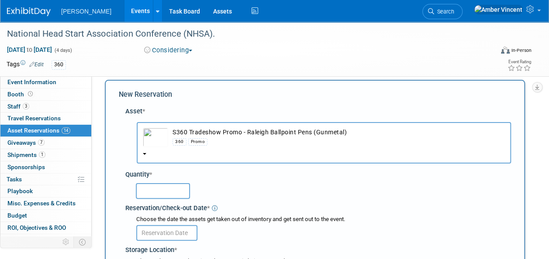
click at [184, 186] on input "text" at bounding box center [163, 191] width 54 height 16
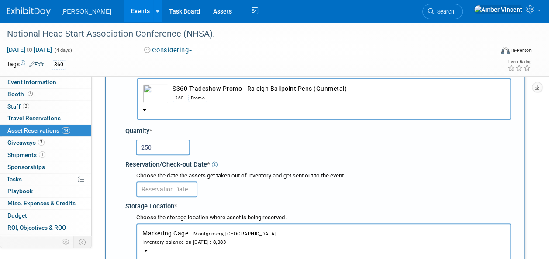
type input "250"
click at [177, 189] on input "text" at bounding box center [166, 190] width 61 height 16
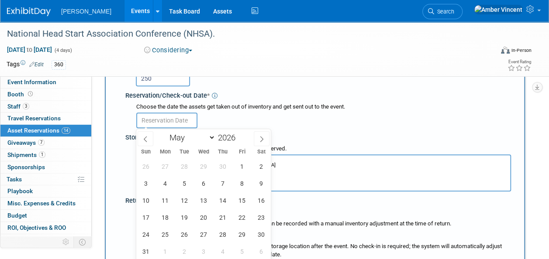
scroll to position [139, 0]
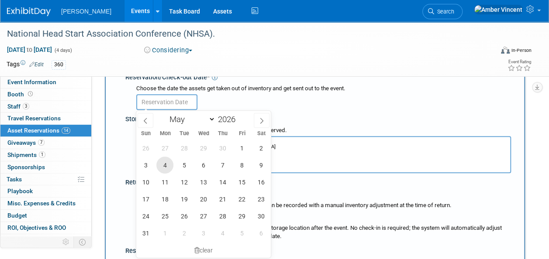
click at [166, 164] on span "4" at bounding box center [164, 165] width 17 height 17
type input "May 4, 2026"
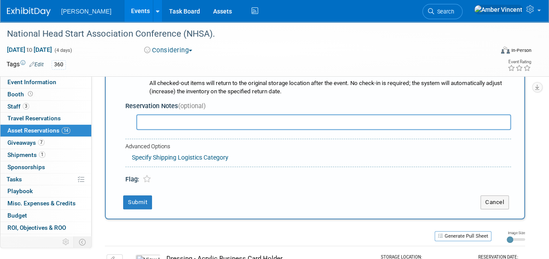
scroll to position [314, 0]
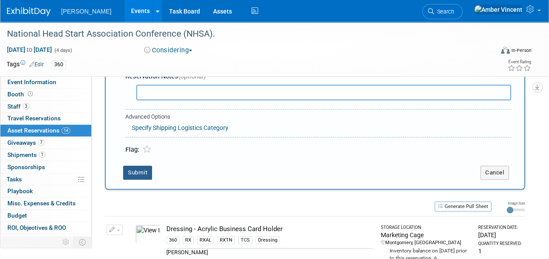
click at [151, 173] on button "Submit" at bounding box center [137, 173] width 29 height 14
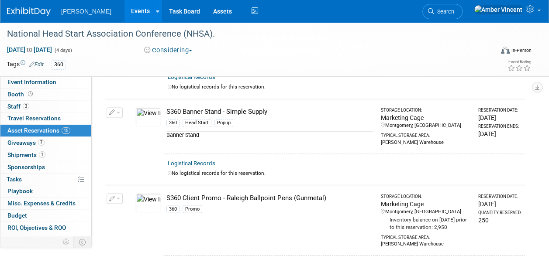
scroll to position [653, 0]
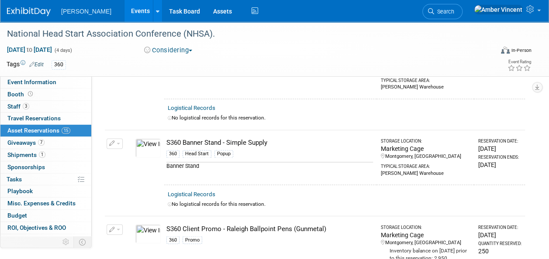
click at [121, 225] on button "button" at bounding box center [115, 230] width 16 height 10
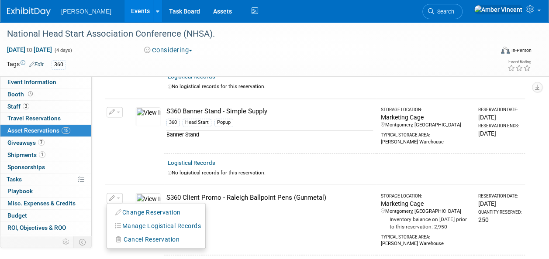
scroll to position [697, 0]
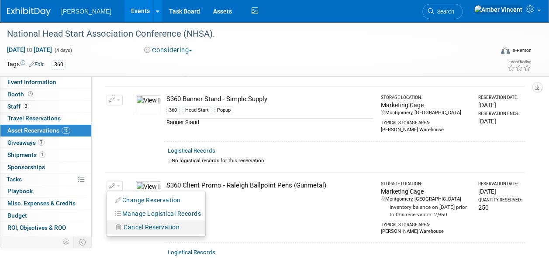
click at [148, 224] on span "Cancel Reservation" at bounding box center [152, 227] width 56 height 7
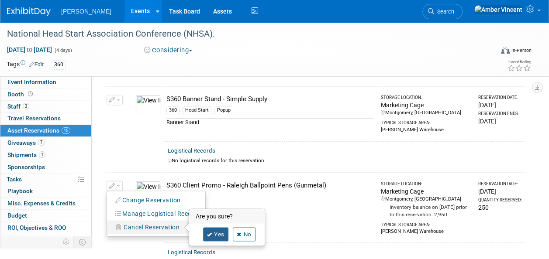
click at [211, 232] on icon at bounding box center [209, 234] width 5 height 5
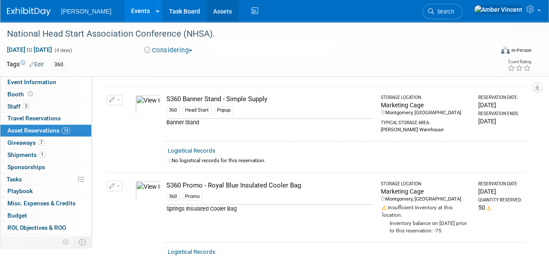
drag, startPoint x: 187, startPoint y: 13, endPoint x: 200, endPoint y: 16, distance: 13.9
click at [207, 13] on link "Assets" at bounding box center [223, 11] width 32 height 22
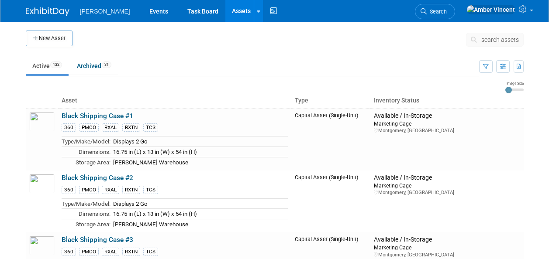
click at [488, 39] on span "search assets" at bounding box center [500, 39] width 38 height 7
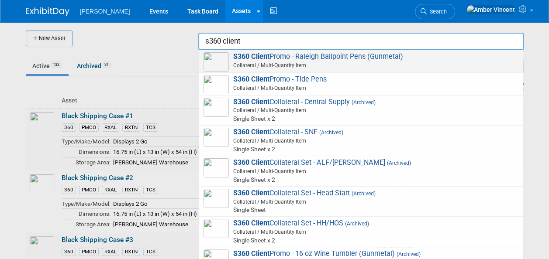
click at [401, 55] on span "S360 Client Promo - Raleigh Ballpoint Pens (Gunmetal) Collateral / Multi-Quanti…" at bounding box center [361, 61] width 315 height 18
type input "S360 Client Promo - Raleigh Ballpoint Pens (Gunmetal)"
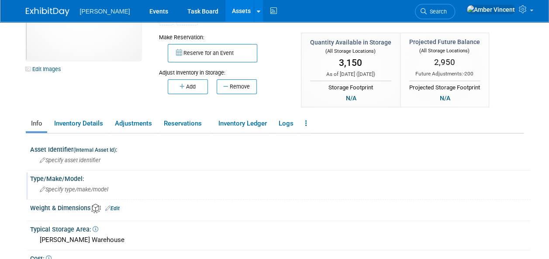
scroll to position [87, 0]
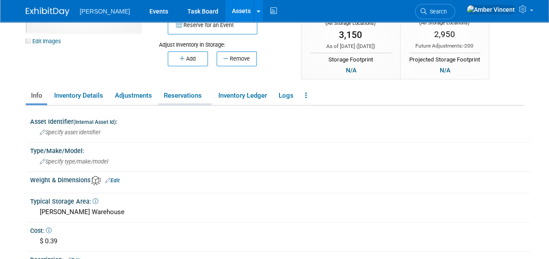
click at [172, 93] on link "Reservations" at bounding box center [185, 95] width 53 height 15
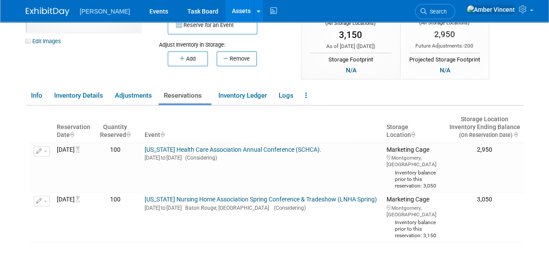
scroll to position [131, 0]
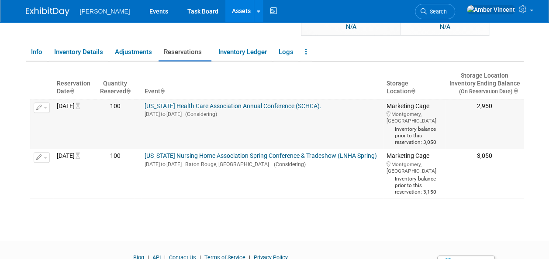
click at [195, 104] on link "[US_STATE] Health Care Association Annual Conference (SCHCA)." at bounding box center [233, 106] width 177 height 7
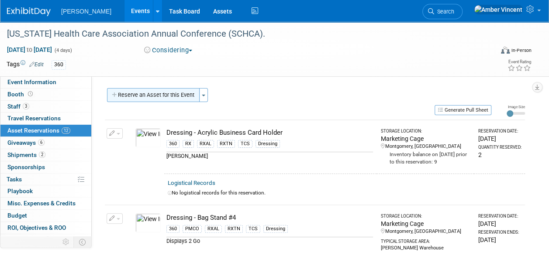
click at [180, 97] on button "Reserve an Asset for this Event" at bounding box center [153, 95] width 93 height 14
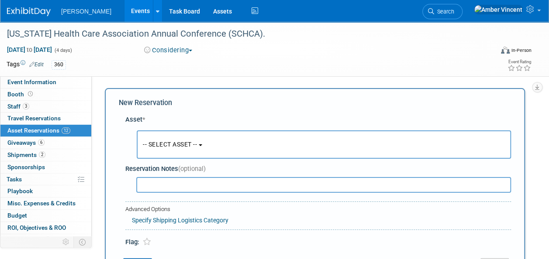
scroll to position [8, 0]
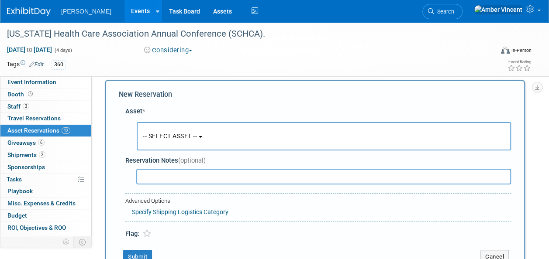
drag, startPoint x: 194, startPoint y: 121, endPoint x: 201, endPoint y: 152, distance: 32.0
click at [198, 131] on button "-- SELECT ASSET --" at bounding box center [324, 136] width 374 height 28
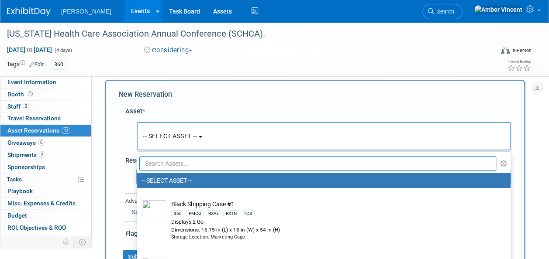
click at [200, 162] on input "text" at bounding box center [317, 163] width 357 height 15
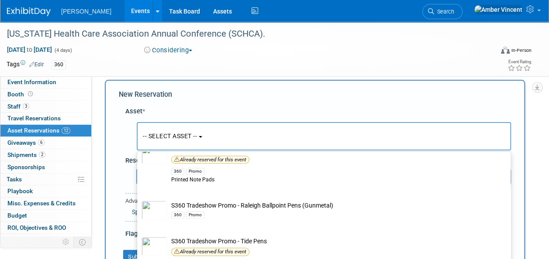
scroll to position [411, 0]
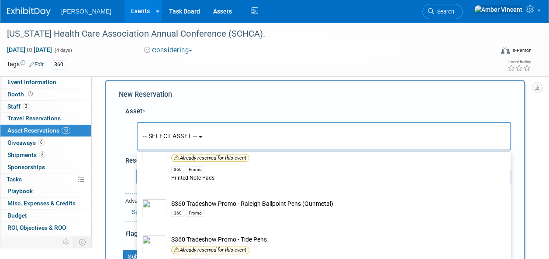
type input "s360 tradeshow promo"
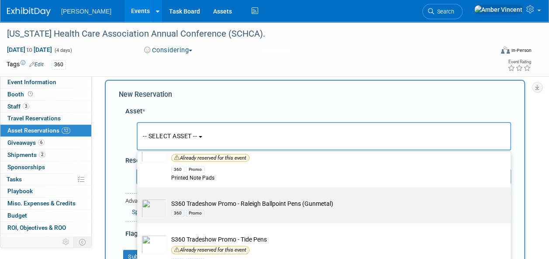
click at [181, 196] on label "S360 Tradeshow Promo - Raleigh Ballpoint Pens (Gunmetal) 360 Promo" at bounding box center [322, 205] width 360 height 33
click at [138, 196] on input "S360 Tradeshow Promo - Raleigh Ballpoint Pens (Gunmetal) 360 Promo" at bounding box center [136, 195] width 6 height 6
select select "10722331"
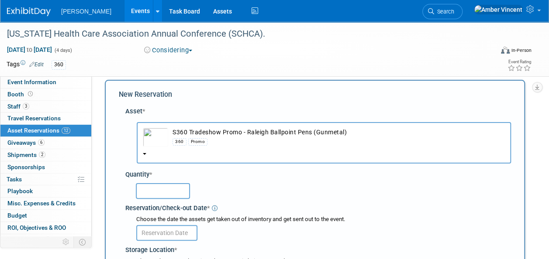
click at [168, 190] on input "text" at bounding box center [163, 191] width 54 height 16
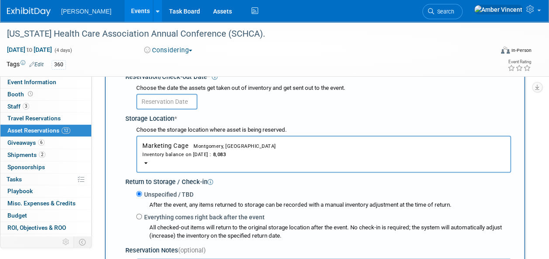
scroll to position [139, 0]
type input "100"
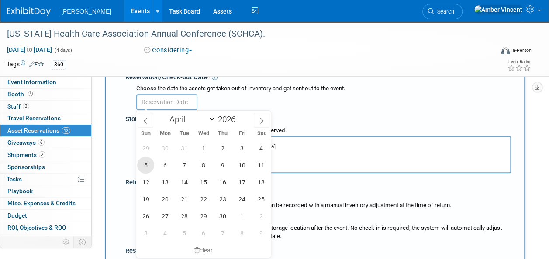
click at [151, 163] on span "5" at bounding box center [145, 165] width 17 height 17
type input "Apr 5, 2026"
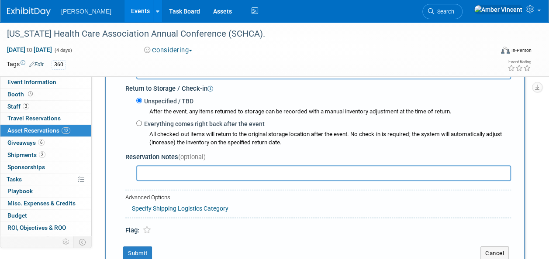
scroll to position [358, 0]
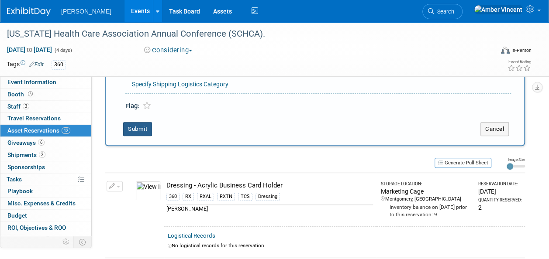
click at [146, 130] on button "Submit" at bounding box center [137, 129] width 29 height 14
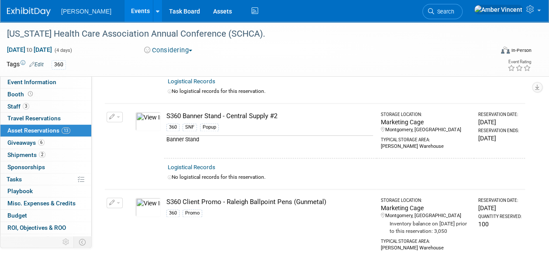
scroll to position [562, 0]
click at [112, 201] on icon "button" at bounding box center [112, 204] width 6 height 6
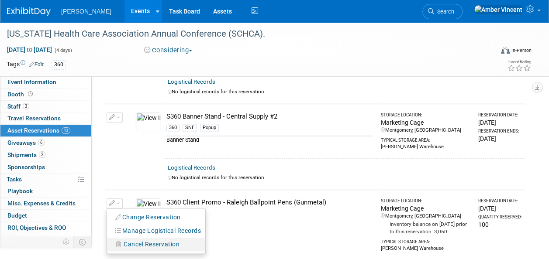
click at [129, 241] on span "Cancel Reservation" at bounding box center [152, 244] width 56 height 7
click at [221, 246] on link "Yes" at bounding box center [215, 252] width 25 height 14
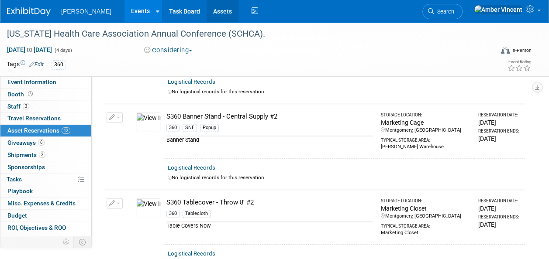
click at [207, 14] on link "Assets" at bounding box center [223, 11] width 32 height 22
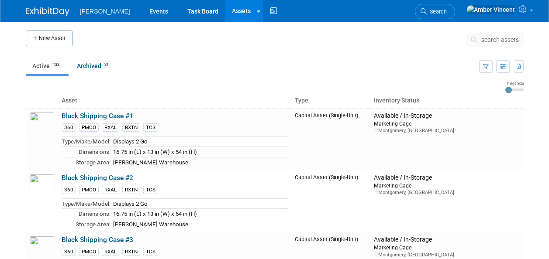
click at [500, 43] on button "search assets" at bounding box center [495, 40] width 58 height 14
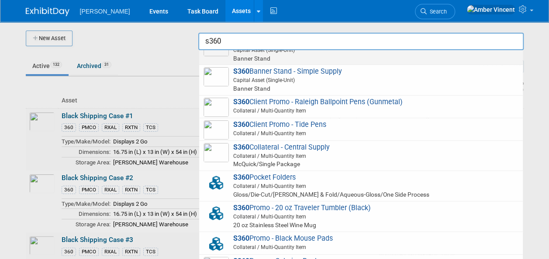
scroll to position [262, 0]
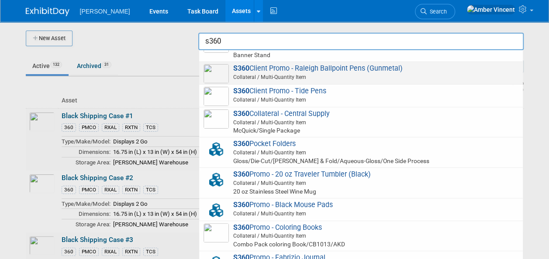
click at [310, 72] on span "S360 Client Promo - Raleigh Ballpoint Pens (Gunmetal) Collateral / Multi-Quanti…" at bounding box center [361, 73] width 315 height 18
type input "S360 Client Promo - Raleigh Ballpoint Pens (Gunmetal)"
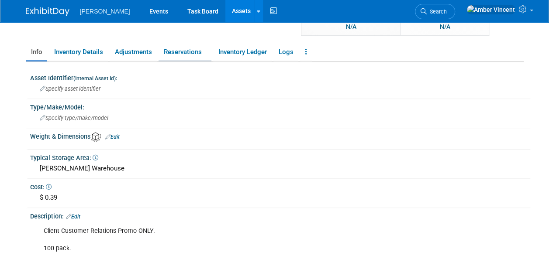
click at [187, 55] on link "Reservations" at bounding box center [185, 52] width 53 height 15
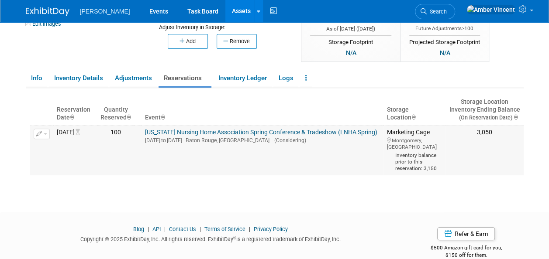
scroll to position [87, 0]
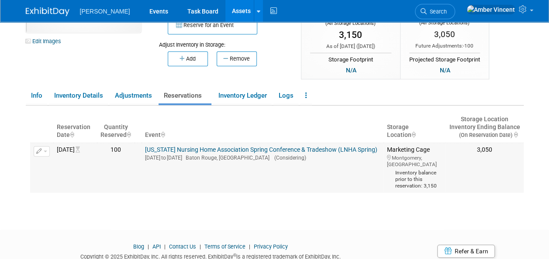
click at [45, 151] on span "button" at bounding box center [45, 152] width 3 height 2
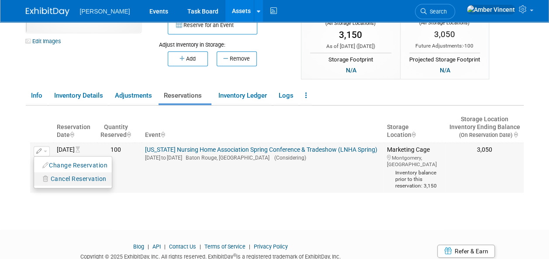
click at [65, 180] on span "Cancel Reservation" at bounding box center [79, 179] width 56 height 7
click at [144, 188] on link "Yes" at bounding box center [140, 191] width 26 height 14
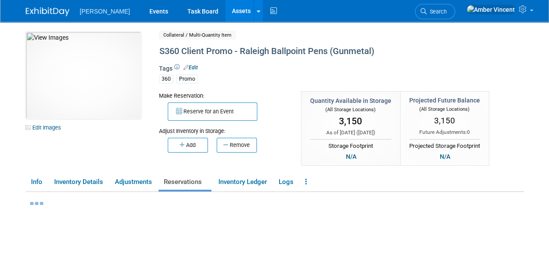
scroll to position [0, 0]
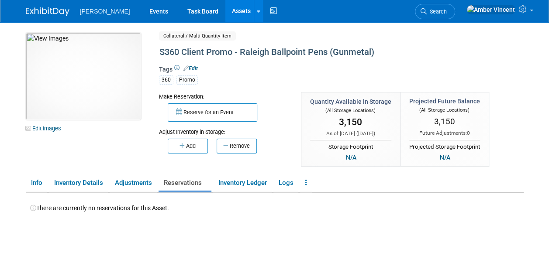
click at [455, 15] on link "Search" at bounding box center [435, 11] width 40 height 15
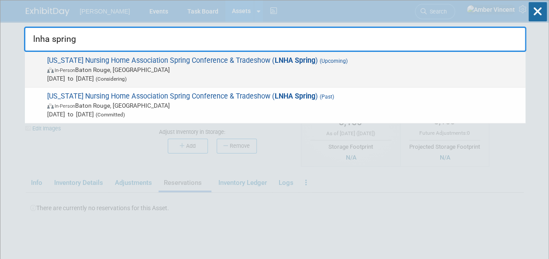
type input "lnha spring"
click at [166, 72] on span "In-Person Baton Rouge, [GEOGRAPHIC_DATA]" at bounding box center [284, 70] width 474 height 9
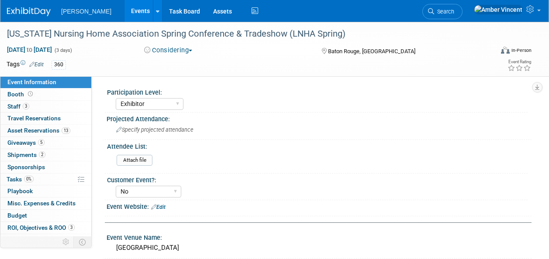
select select "Exhibitor"
select select "No"
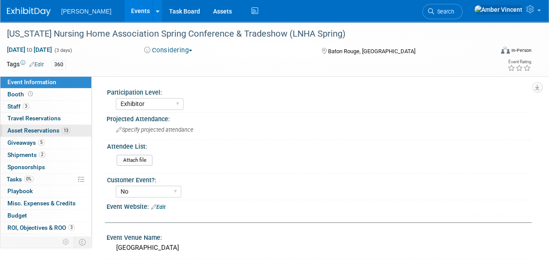
click at [14, 130] on span "Asset Reservations 13" at bounding box center [38, 130] width 63 height 7
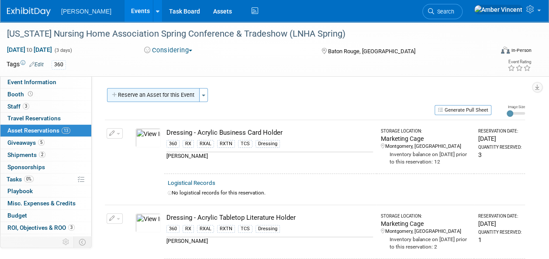
click at [163, 90] on button "Reserve an Asset for this Event" at bounding box center [153, 95] width 93 height 14
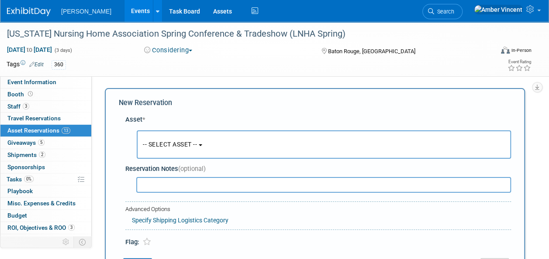
scroll to position [8, 0]
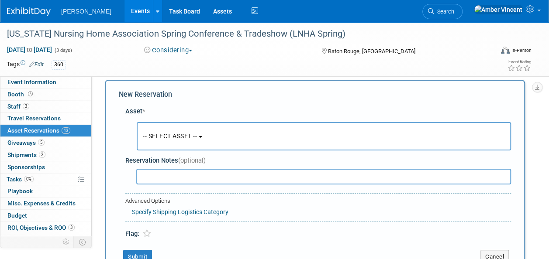
click at [194, 143] on button "-- SELECT ASSET --" at bounding box center [324, 136] width 374 height 28
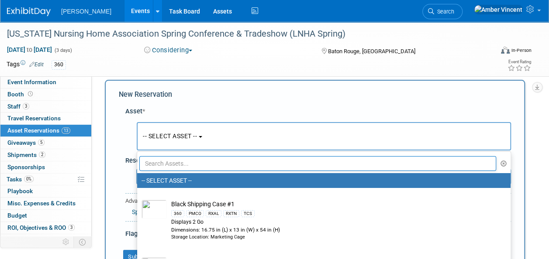
click at [190, 158] on input "text" at bounding box center [317, 163] width 357 height 15
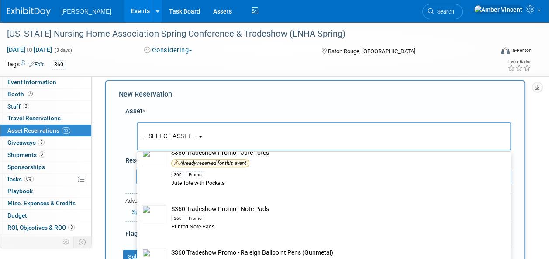
scroll to position [393, 0]
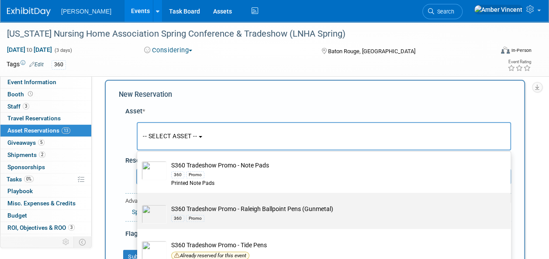
type input "s360 tradeshow promo"
click at [183, 215] on div "360" at bounding box center [177, 218] width 13 height 7
click at [138, 204] on input "S360 Tradeshow Promo - Raleigh Ballpoint Pens (Gunmetal) 360 Promo" at bounding box center [136, 201] width 6 height 6
select select "10722331"
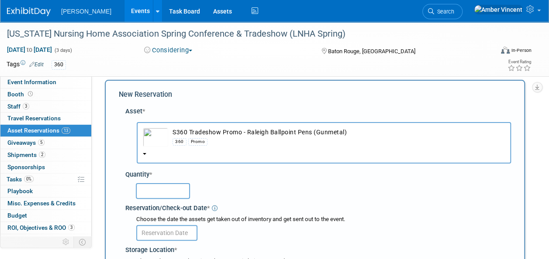
click at [168, 189] on input "text" at bounding box center [163, 191] width 54 height 16
type input "100"
click at [195, 232] on input "text" at bounding box center [166, 233] width 61 height 16
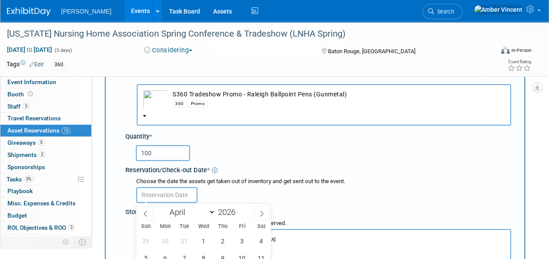
scroll to position [96, 0]
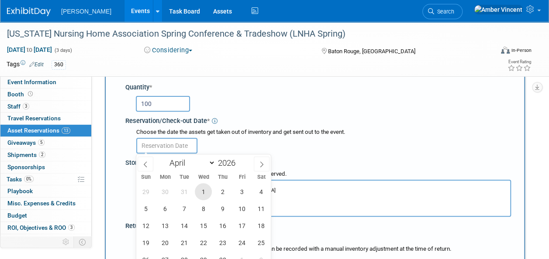
click at [203, 190] on span "1" at bounding box center [203, 191] width 17 height 17
type input "Apr 1, 2026"
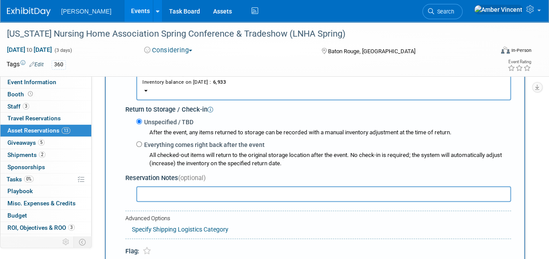
scroll to position [314, 0]
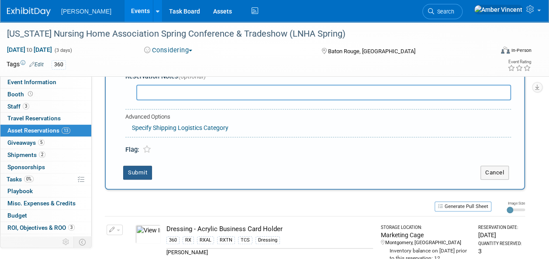
click at [130, 170] on button "Submit" at bounding box center [137, 173] width 29 height 14
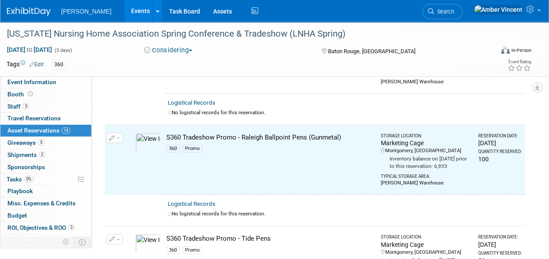
scroll to position [1111, 0]
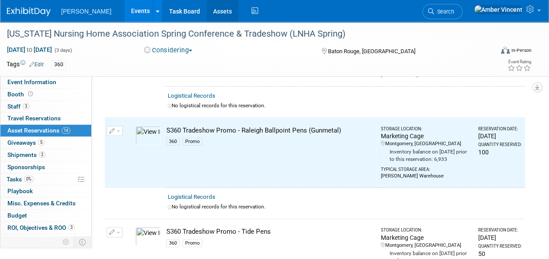
click at [207, 12] on link "Assets" at bounding box center [223, 11] width 32 height 22
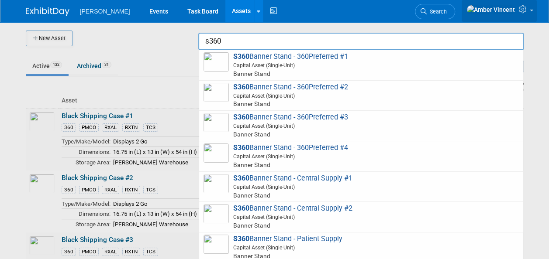
type input "s360"
